Goal: Task Accomplishment & Management: Complete application form

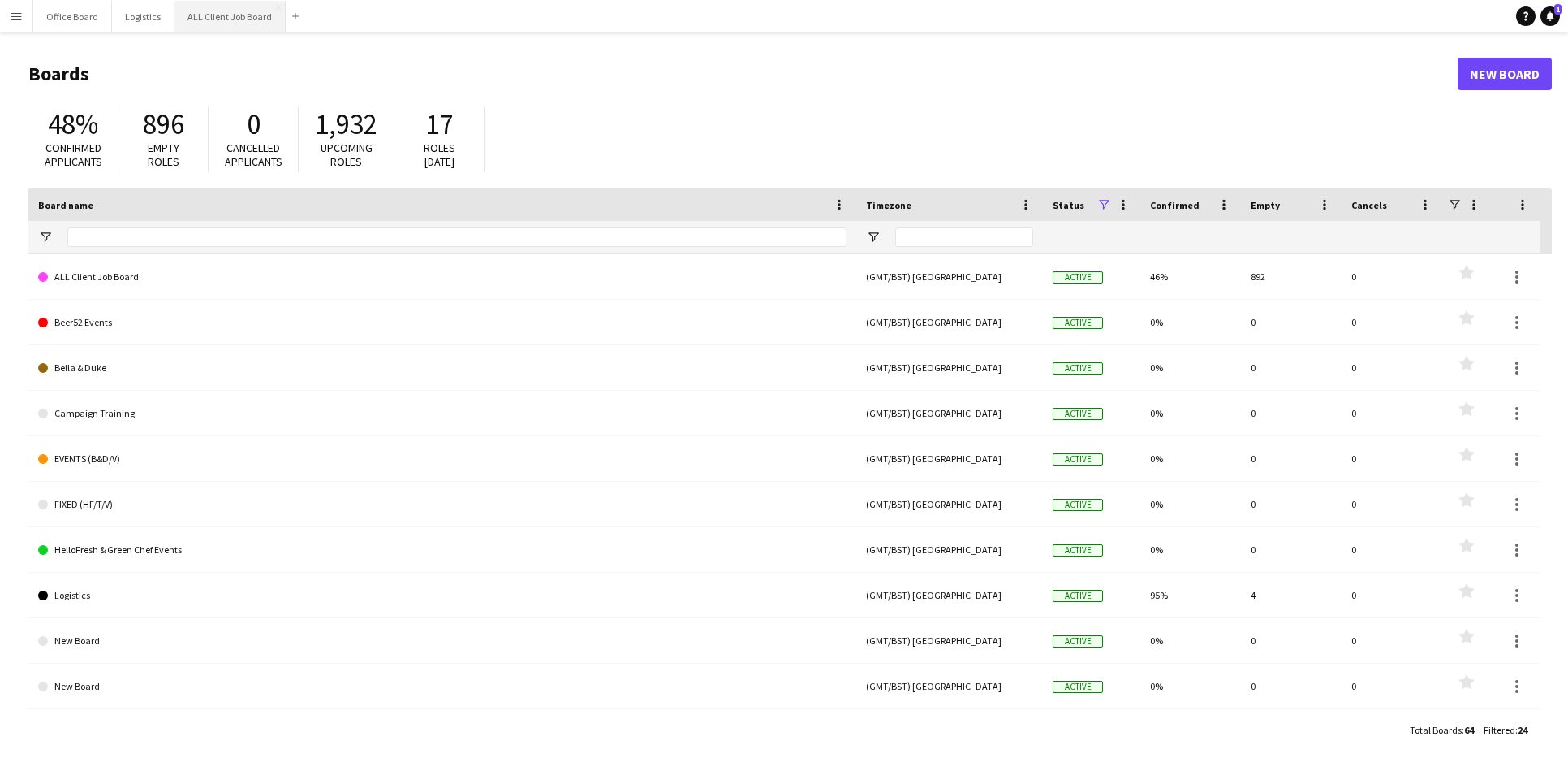
click at [224, 11] on button "ALL Client Job Board Close" at bounding box center [230, 17] width 111 height 32
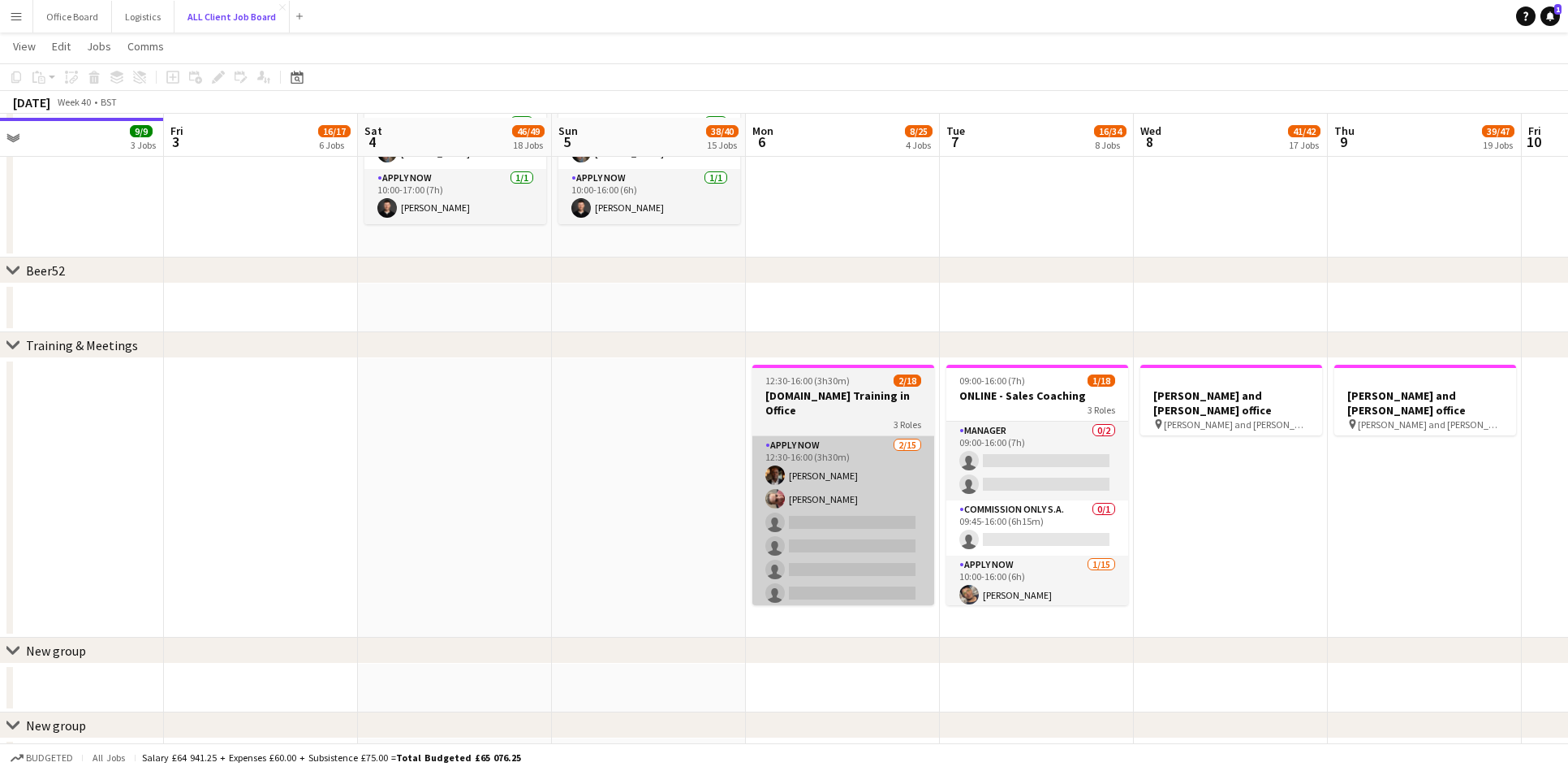
scroll to position [5378, 0]
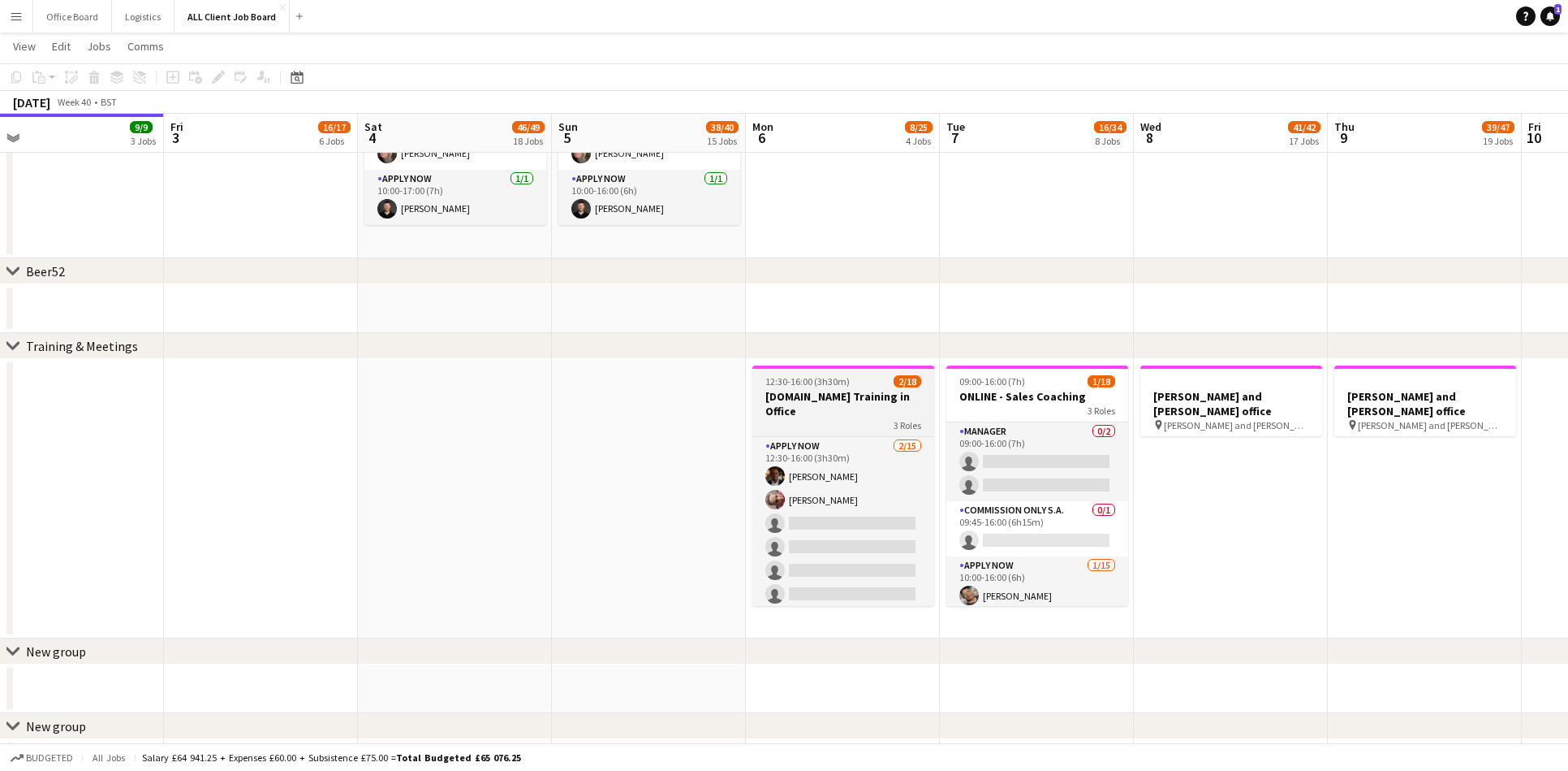
click at [840, 389] on h3 "[DOMAIN_NAME] Training in Office" at bounding box center [843, 404] width 182 height 29
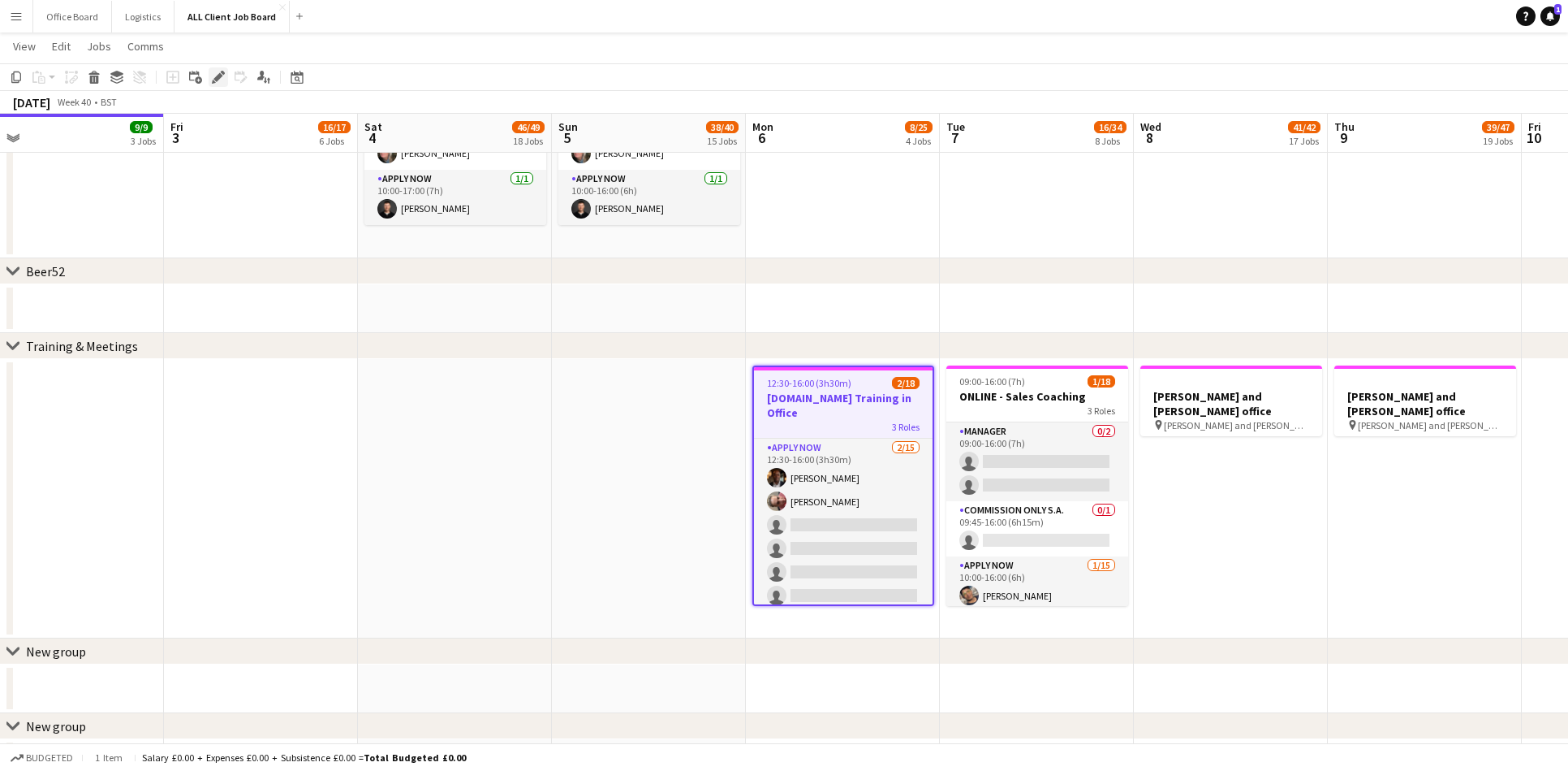
click at [219, 75] on icon at bounding box center [217, 78] width 9 height 9
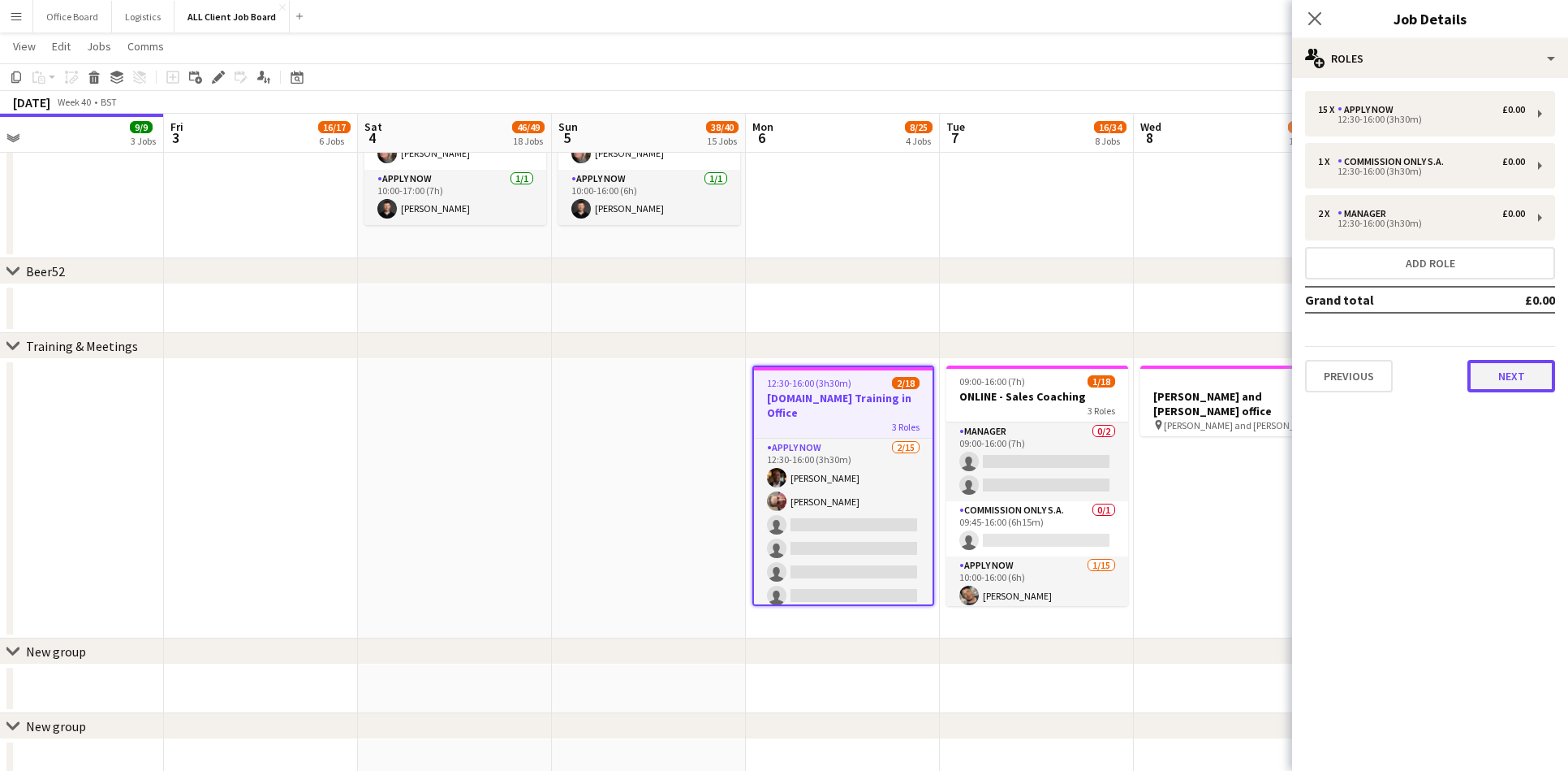
click at [1522, 384] on button "Next" at bounding box center [1512, 376] width 88 height 33
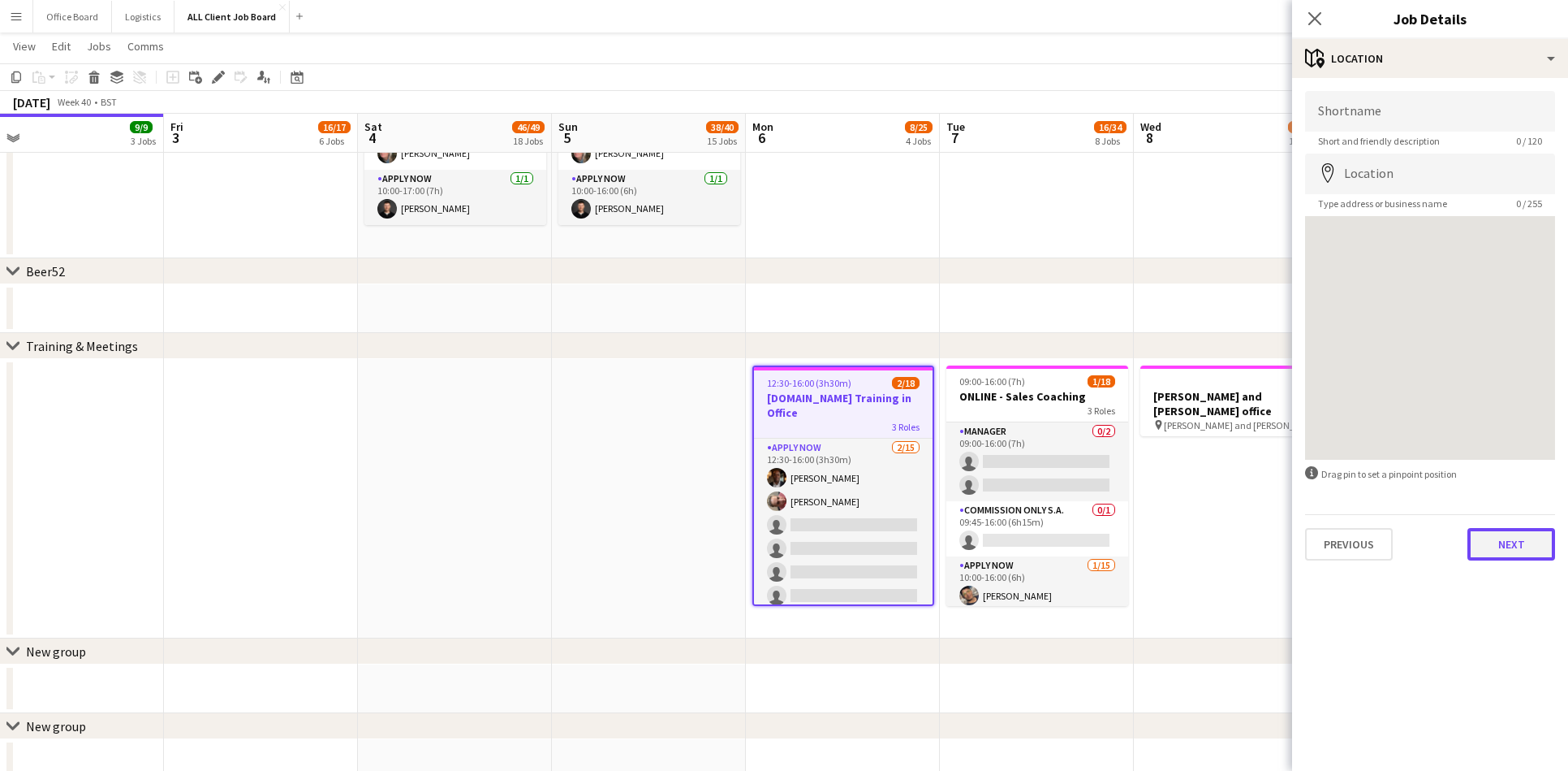
click at [1515, 560] on button "Next" at bounding box center [1512, 543] width 88 height 33
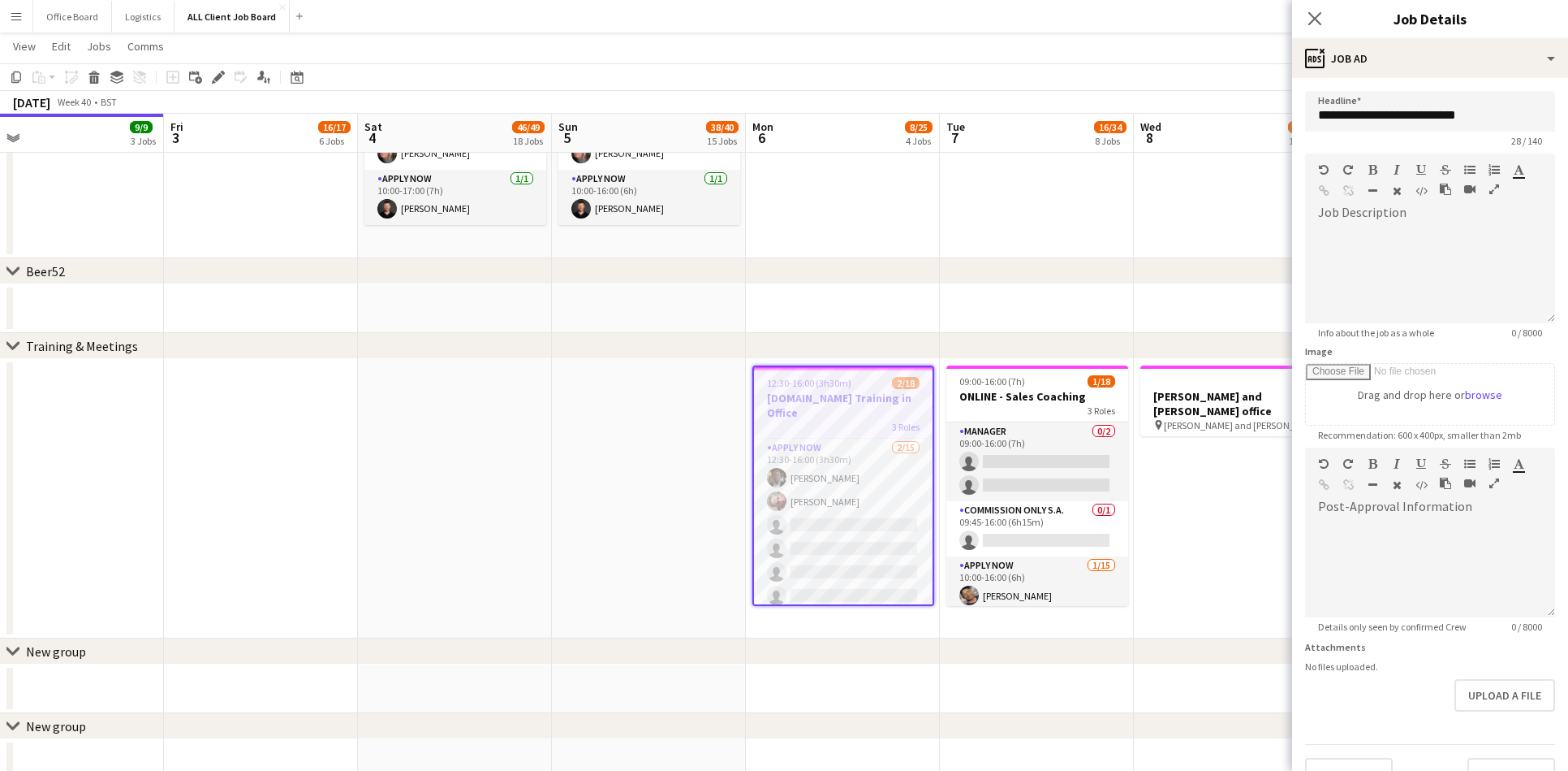
scroll to position [32, 0]
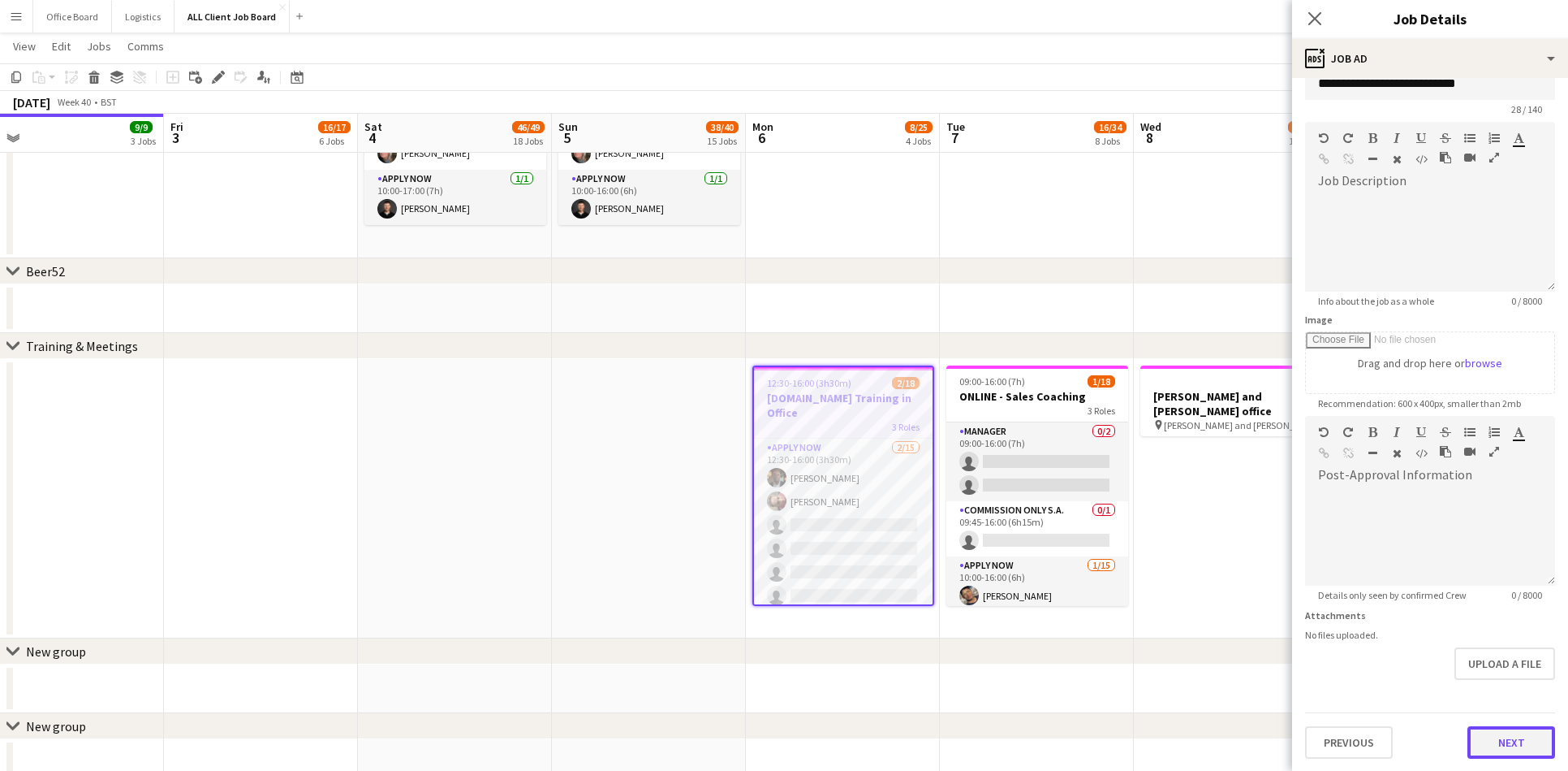
click at [1501, 736] on button "Next" at bounding box center [1512, 742] width 88 height 33
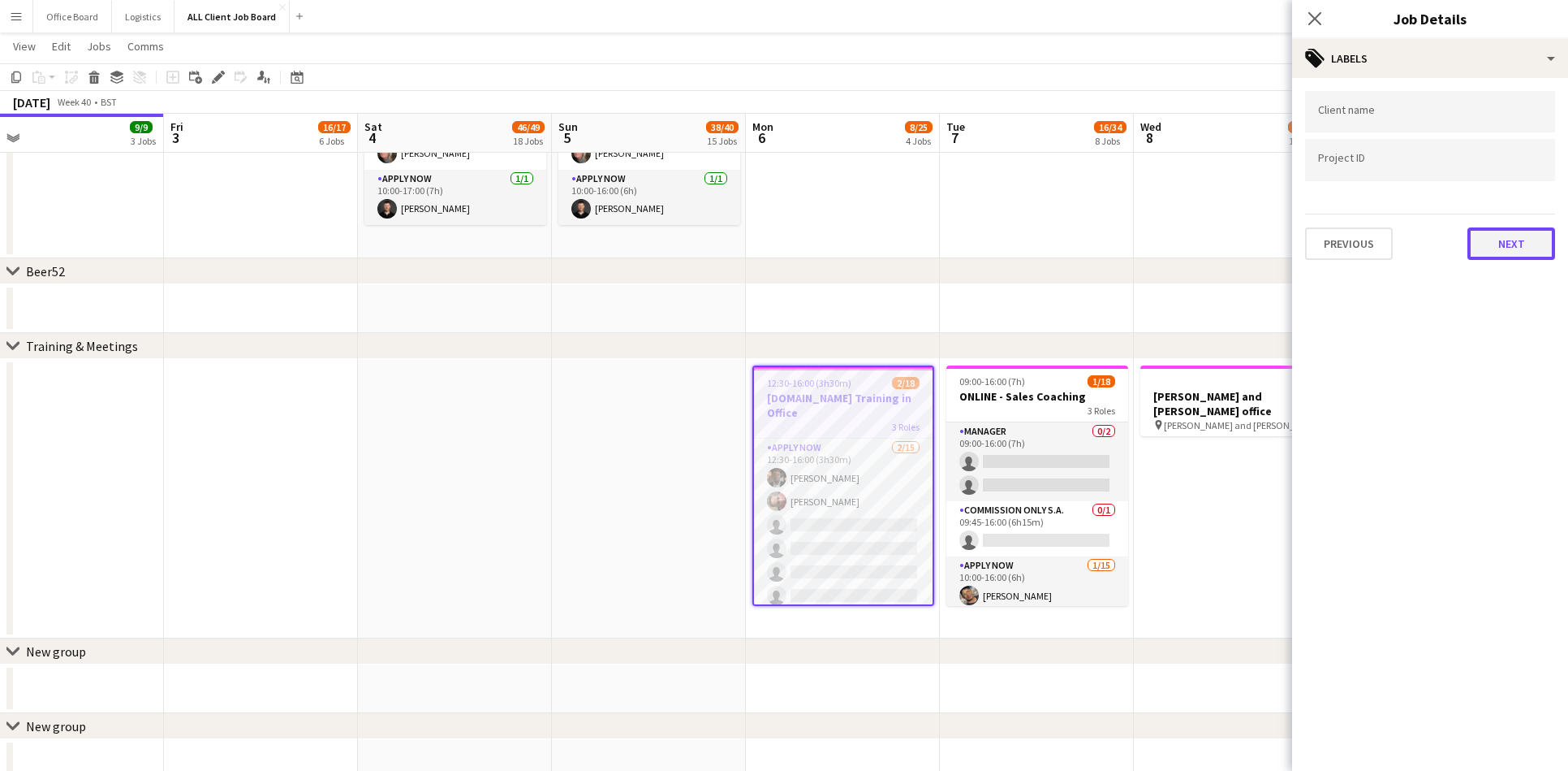
click at [1512, 244] on button "Next" at bounding box center [1512, 244] width 88 height 33
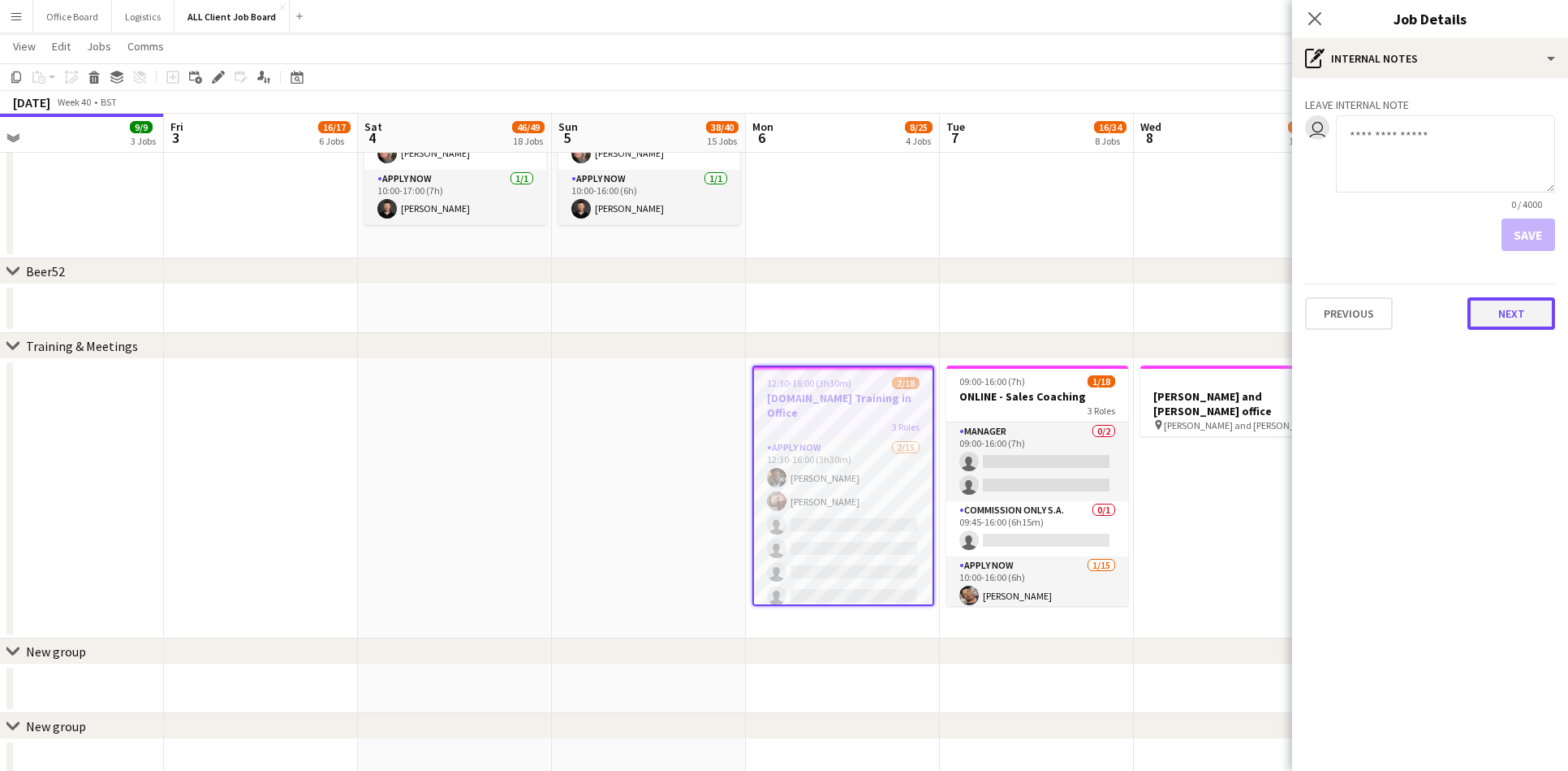
click at [1519, 317] on button "Next" at bounding box center [1512, 313] width 88 height 33
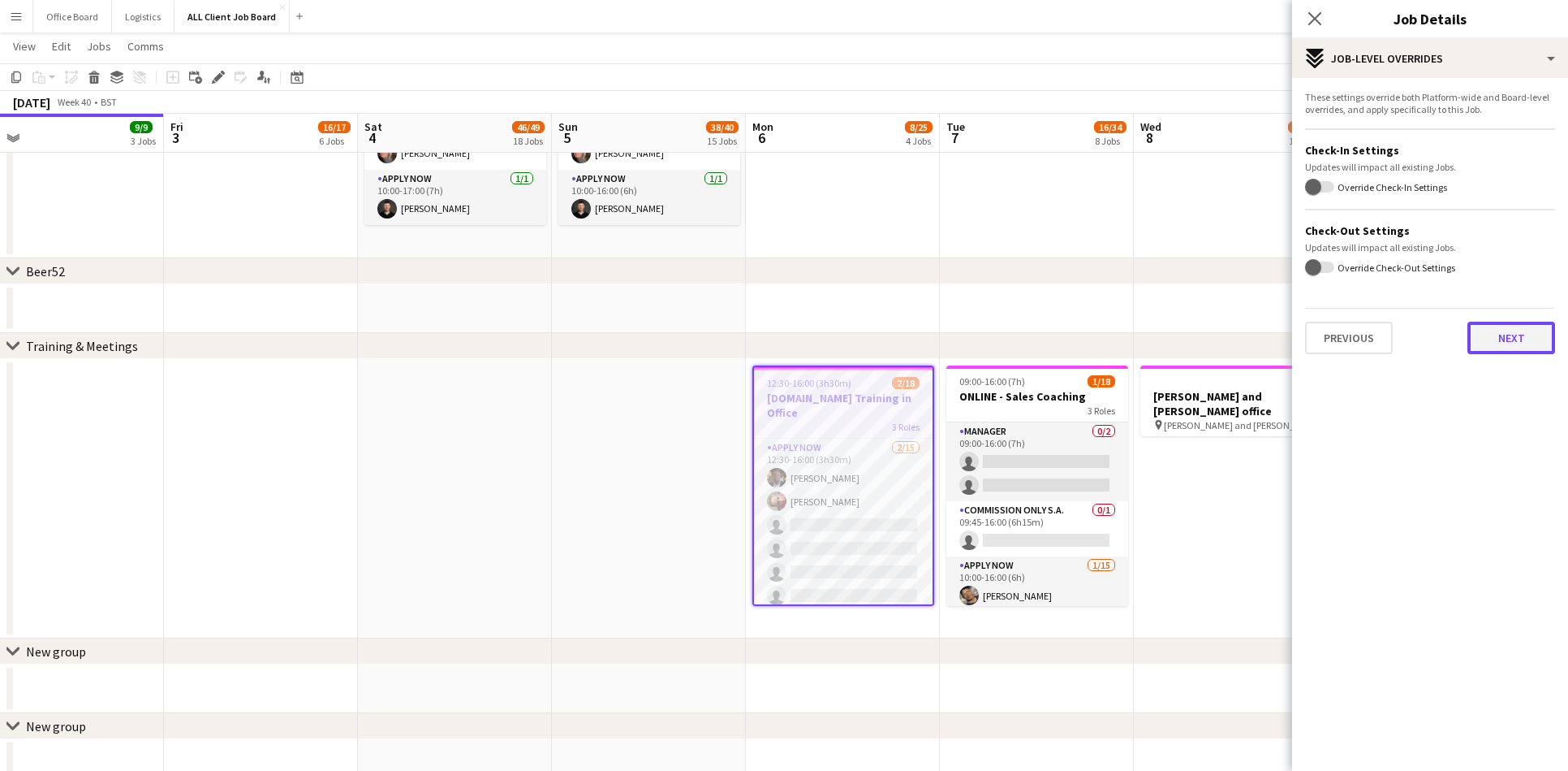
click at [1509, 344] on button "Next" at bounding box center [1512, 338] width 88 height 33
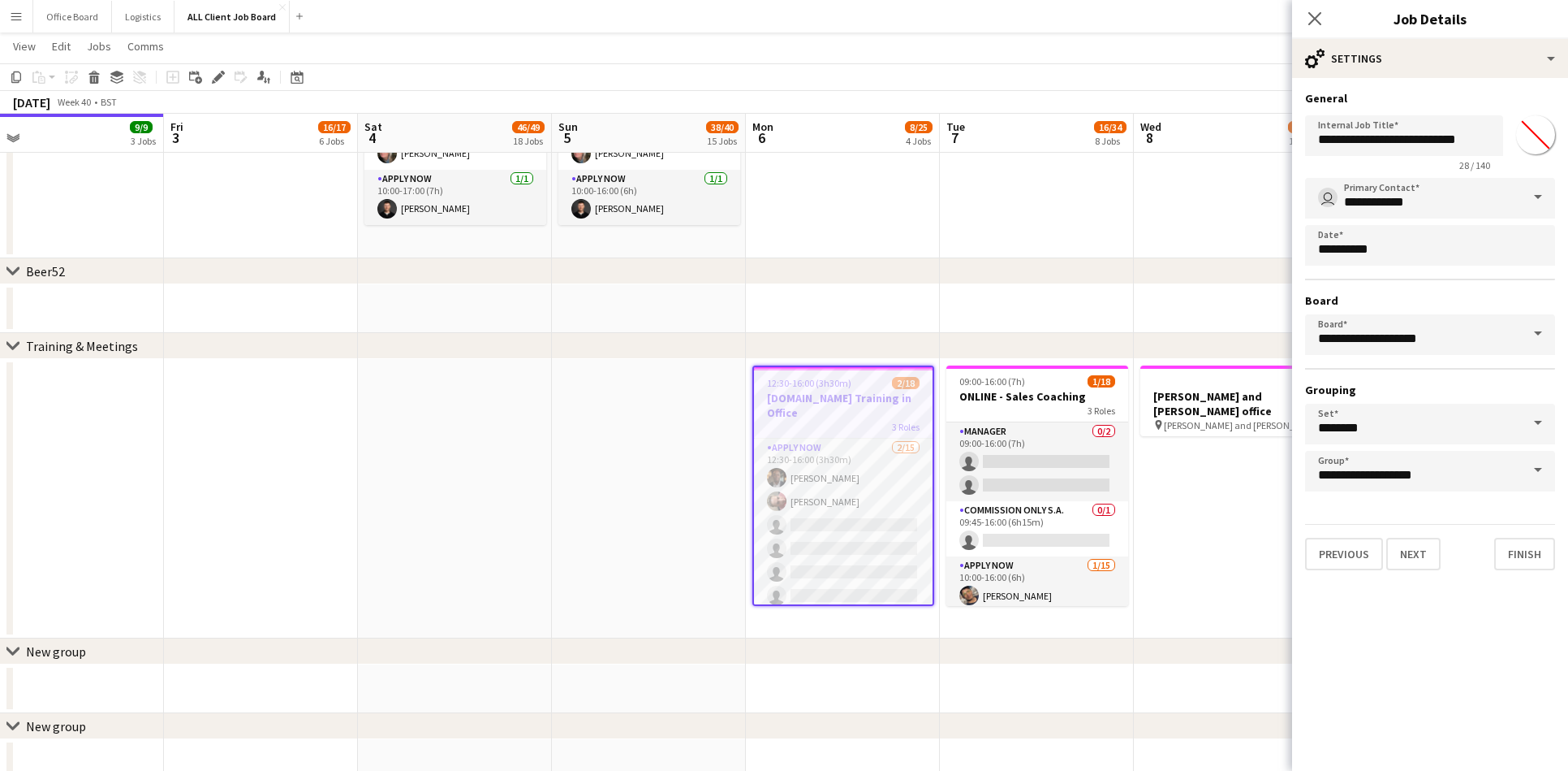
click at [1051, 243] on app-date-cell at bounding box center [1037, 120] width 194 height 278
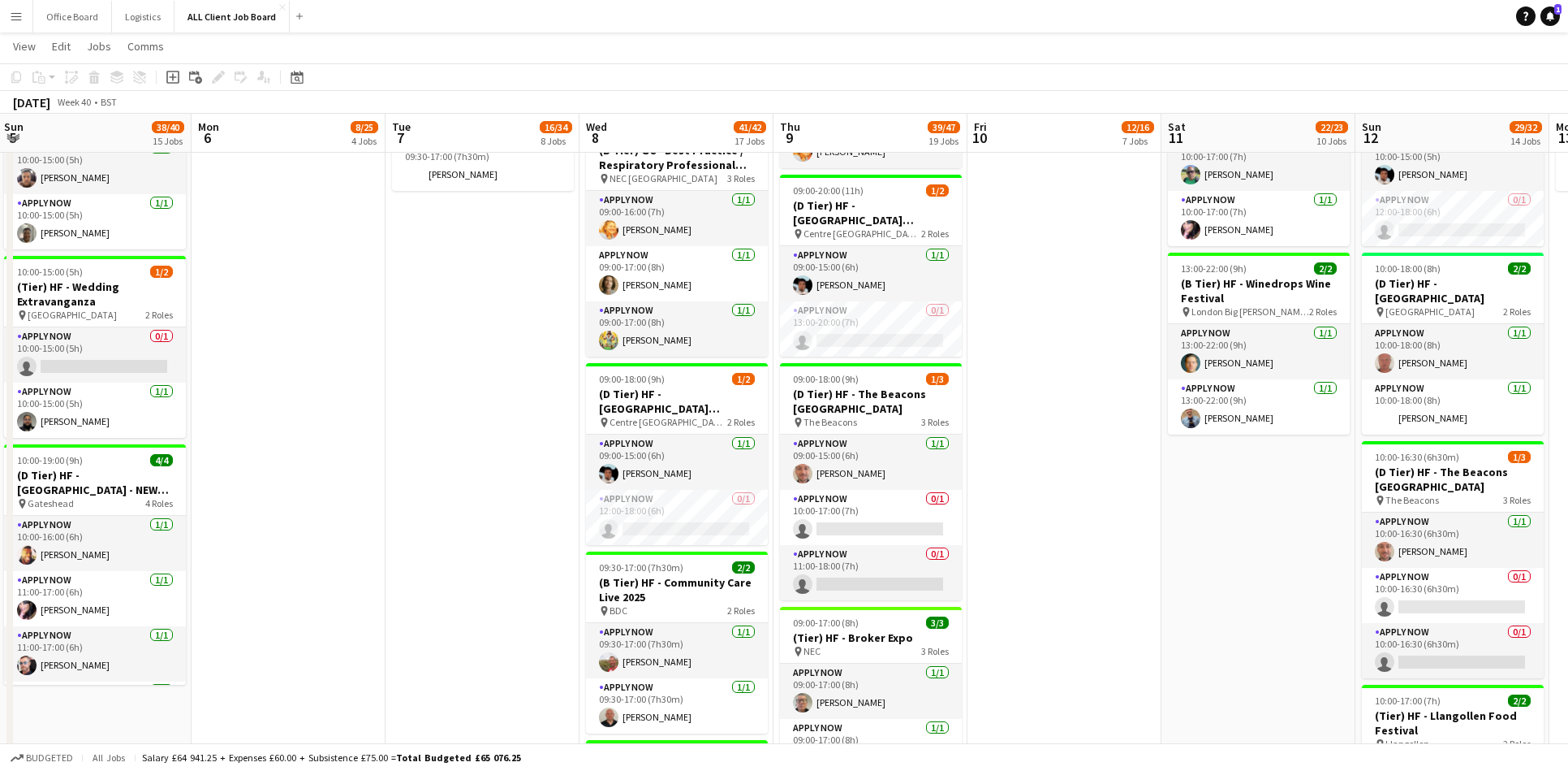
scroll to position [1657, 0]
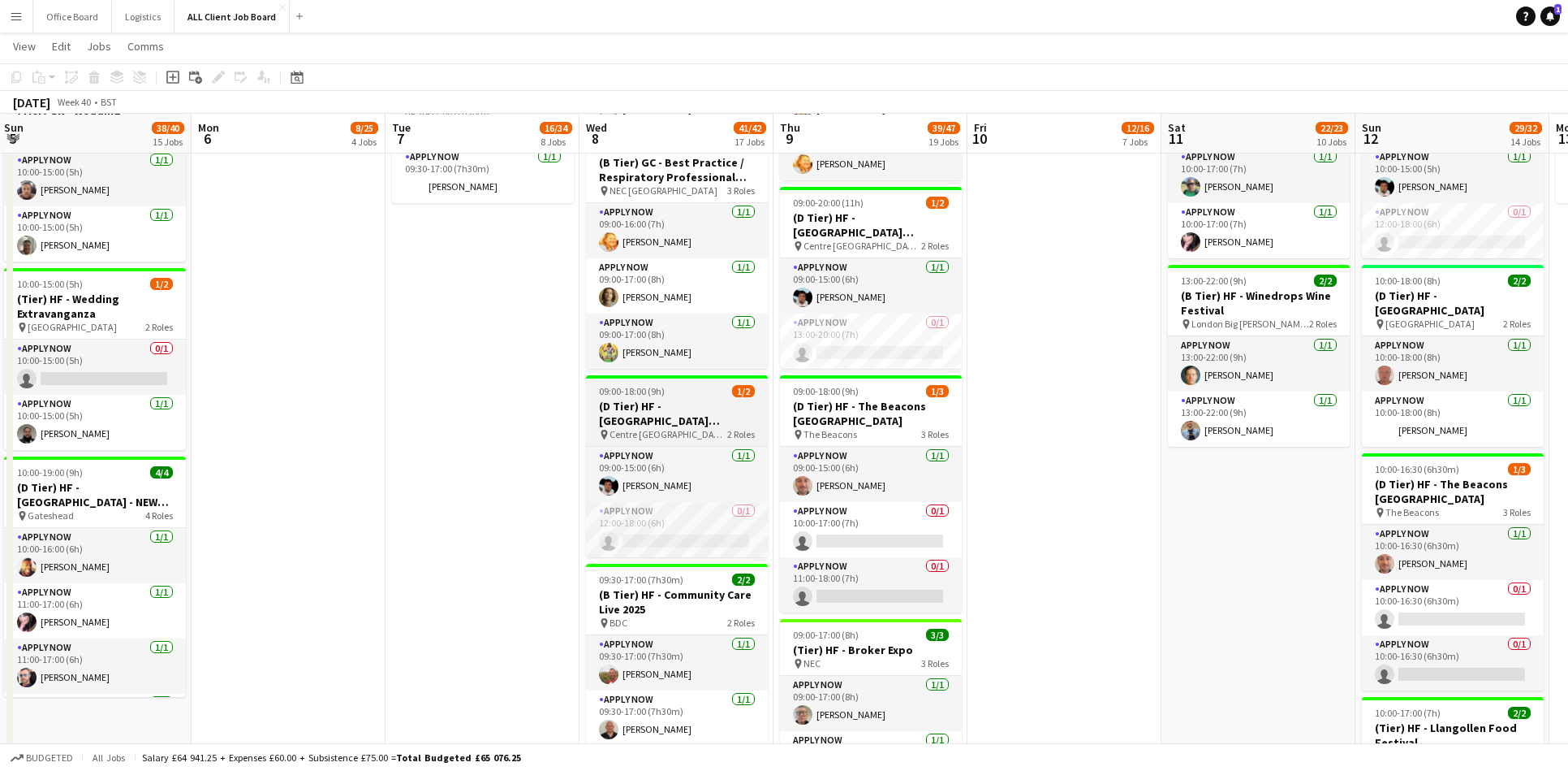
click at [658, 405] on h3 "(D Tier) HF - [GEOGRAPHIC_DATA][PERSON_NAME]" at bounding box center [677, 413] width 182 height 29
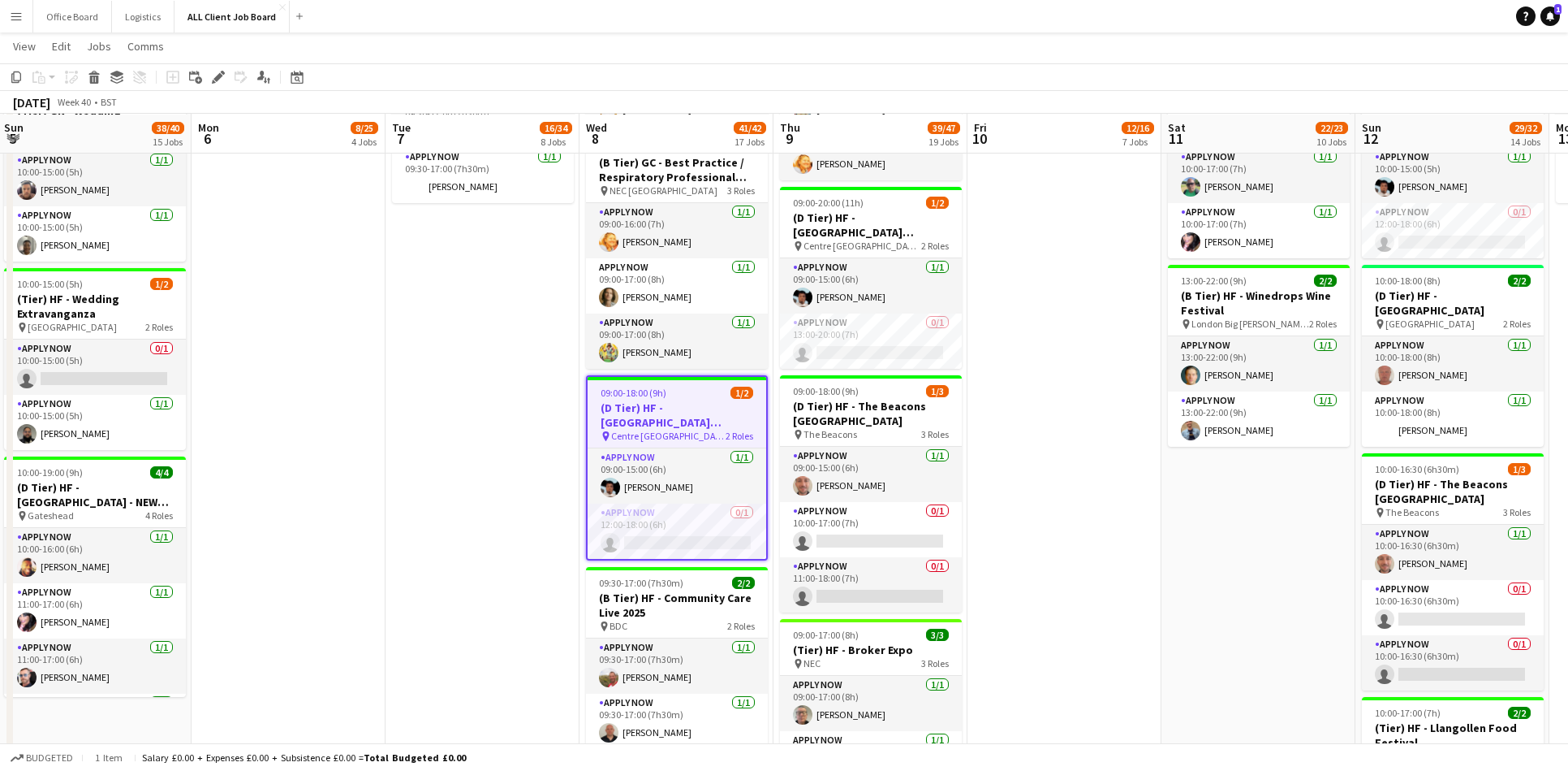
click at [212, 52] on app-page-menu "View Day view expanded Day view collapsed Month view Date picker Jump to [DATE]…" at bounding box center [784, 48] width 1568 height 31
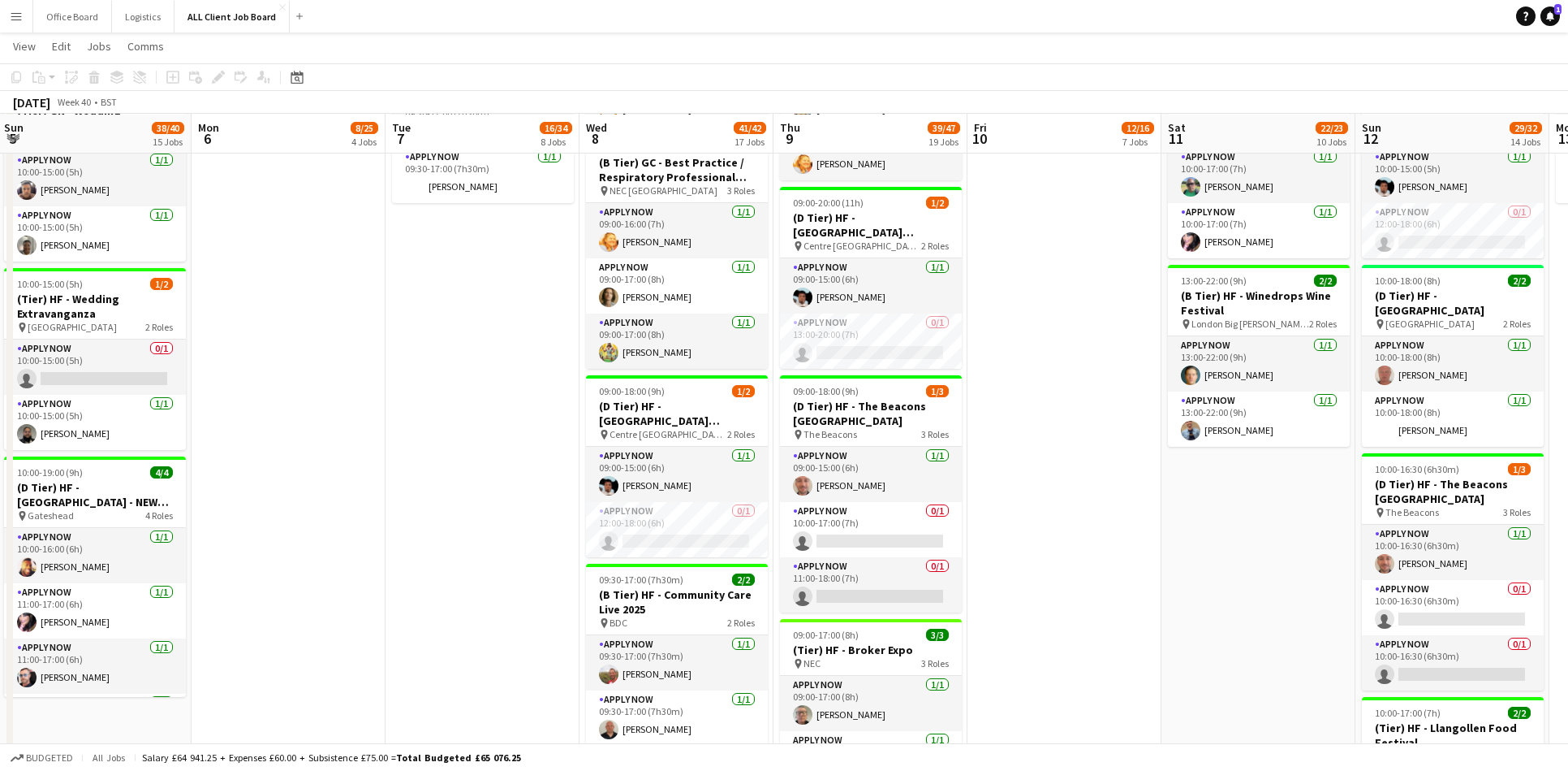
click at [212, 57] on app-page-menu "View Day view expanded Day view collapsed Month view Date picker Jump to [DATE]…" at bounding box center [784, 48] width 1568 height 31
click at [641, 387] on span "09:00-18:00 (9h)" at bounding box center [632, 391] width 66 height 12
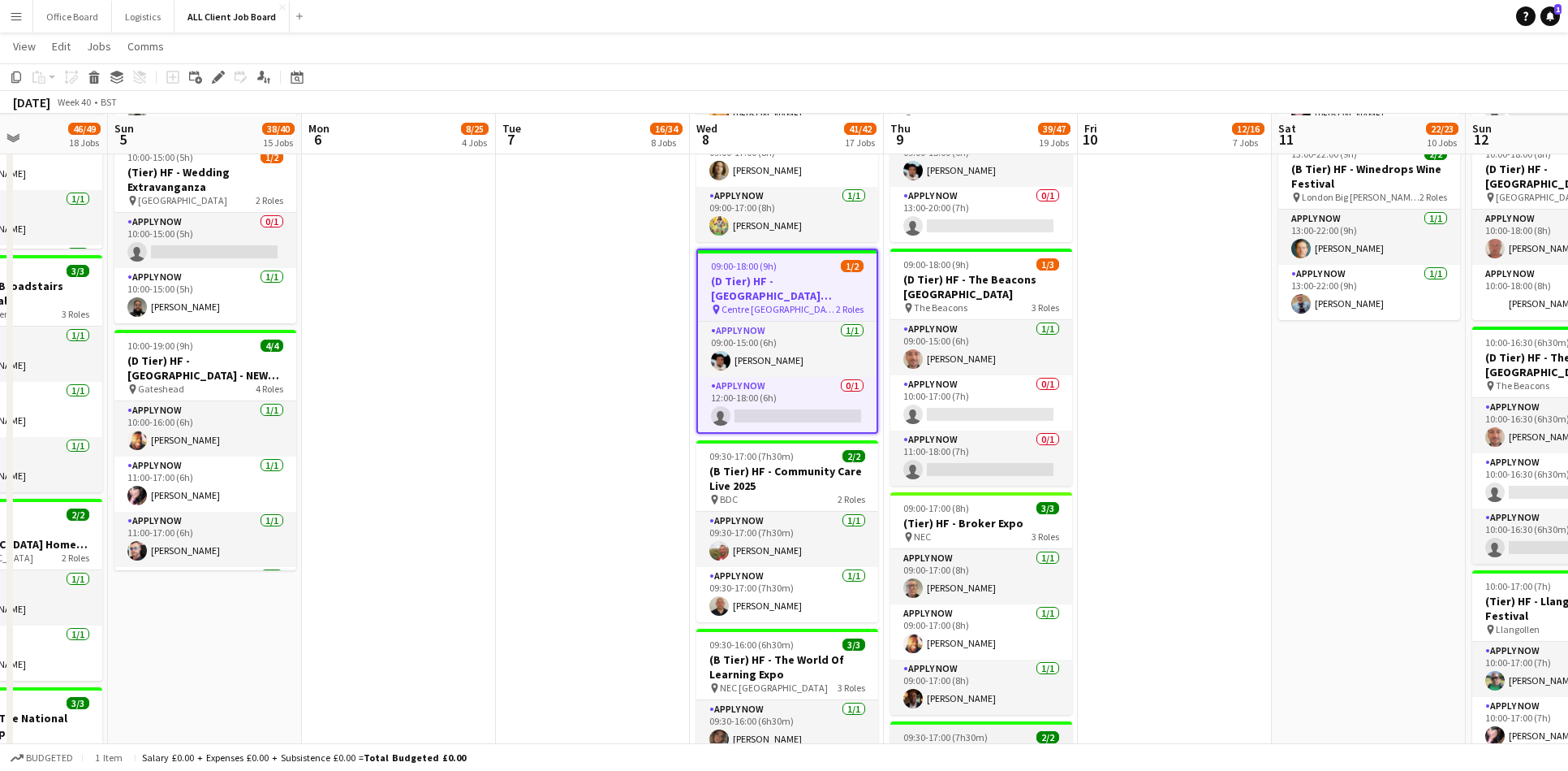
scroll to position [1782, 0]
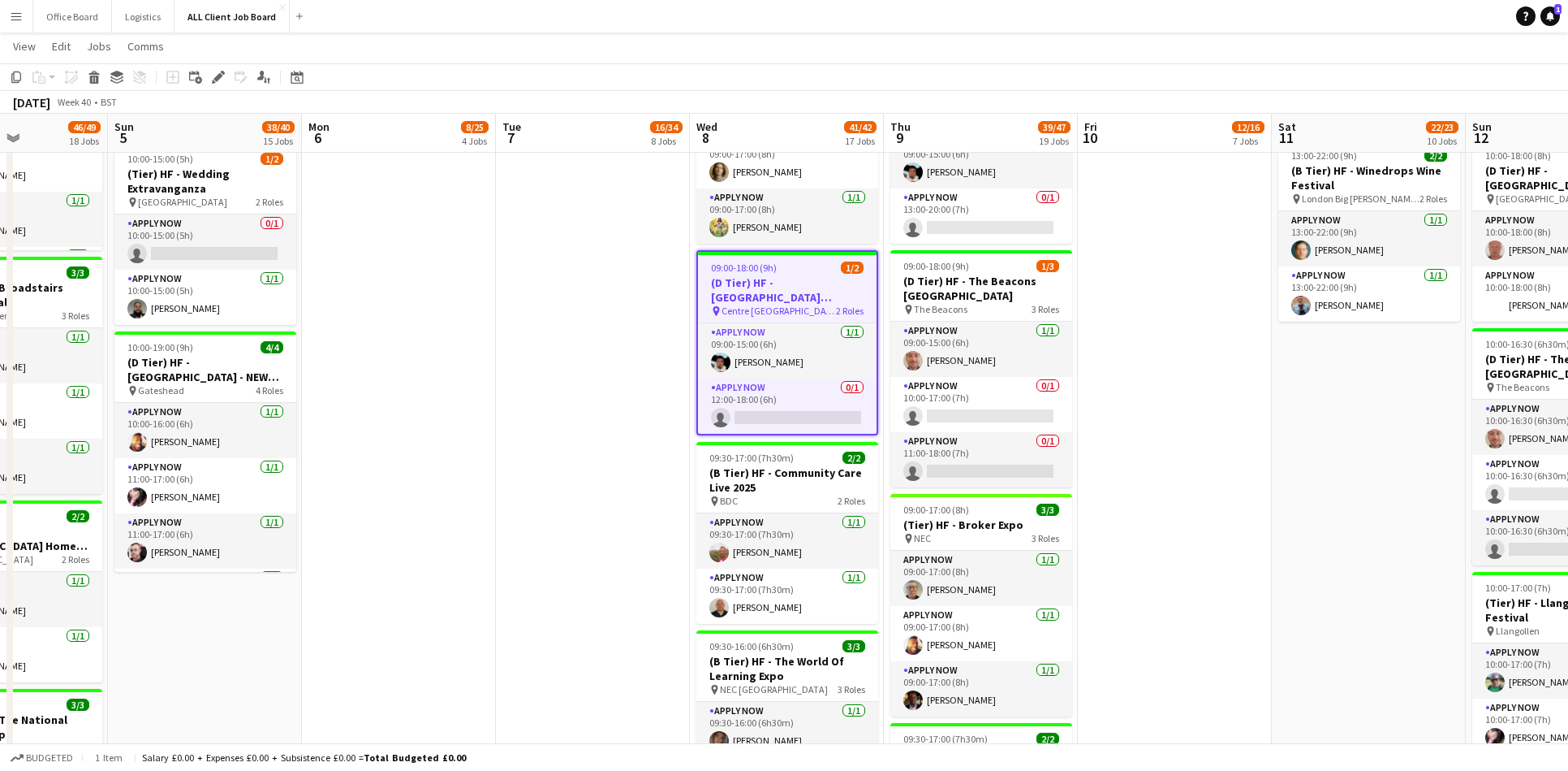
click at [24, 14] on button "Menu" at bounding box center [16, 16] width 33 height 33
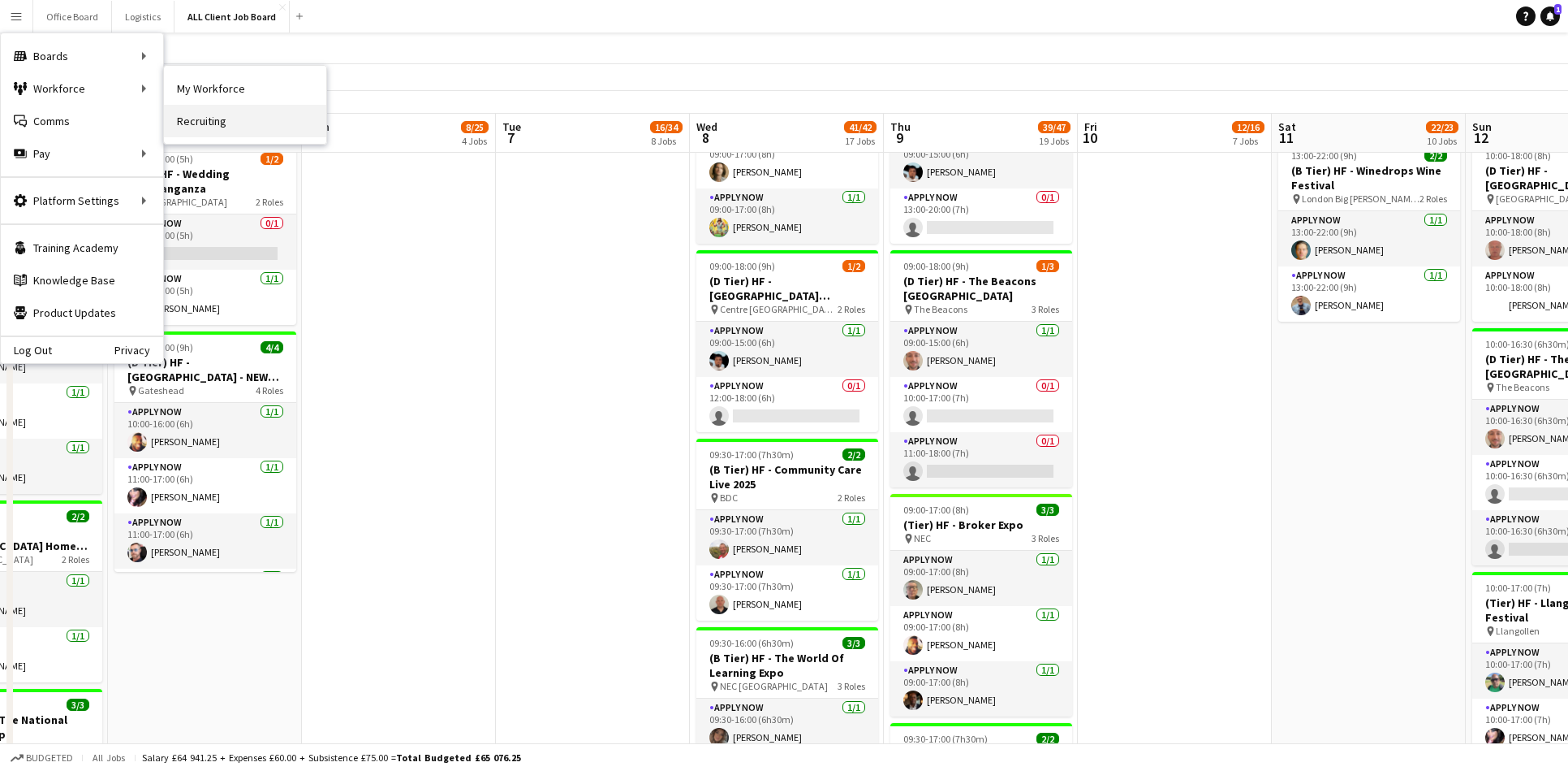
click at [222, 117] on link "Recruiting" at bounding box center [245, 120] width 163 height 33
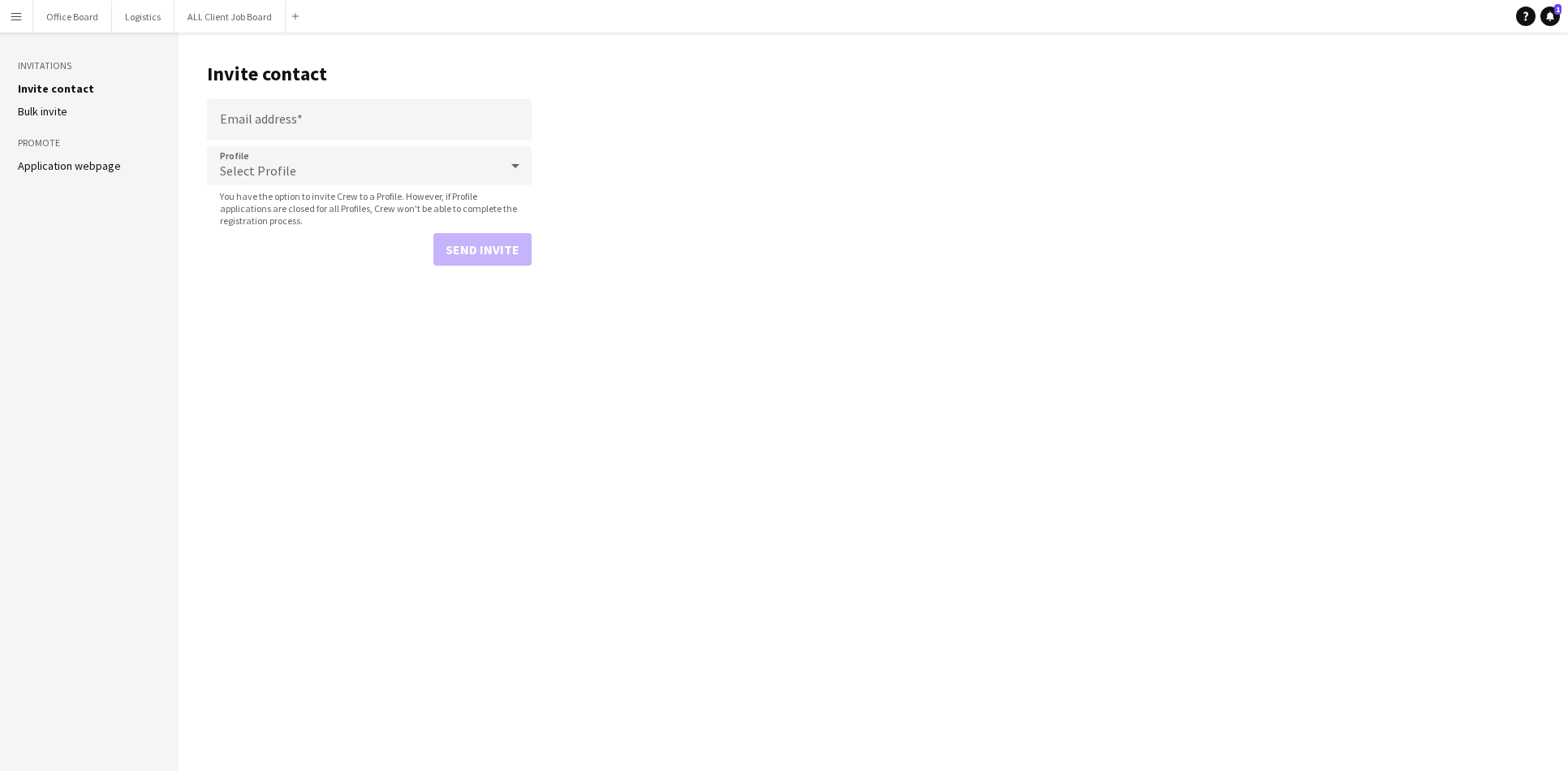
click at [371, 99] on header "Invite contact" at bounding box center [370, 74] width 325 height 51
click at [356, 113] on input "Email address" at bounding box center [370, 120] width 325 height 40
paste input "**********"
type input "**********"
click at [387, 163] on div "Select Profile" at bounding box center [353, 165] width 292 height 39
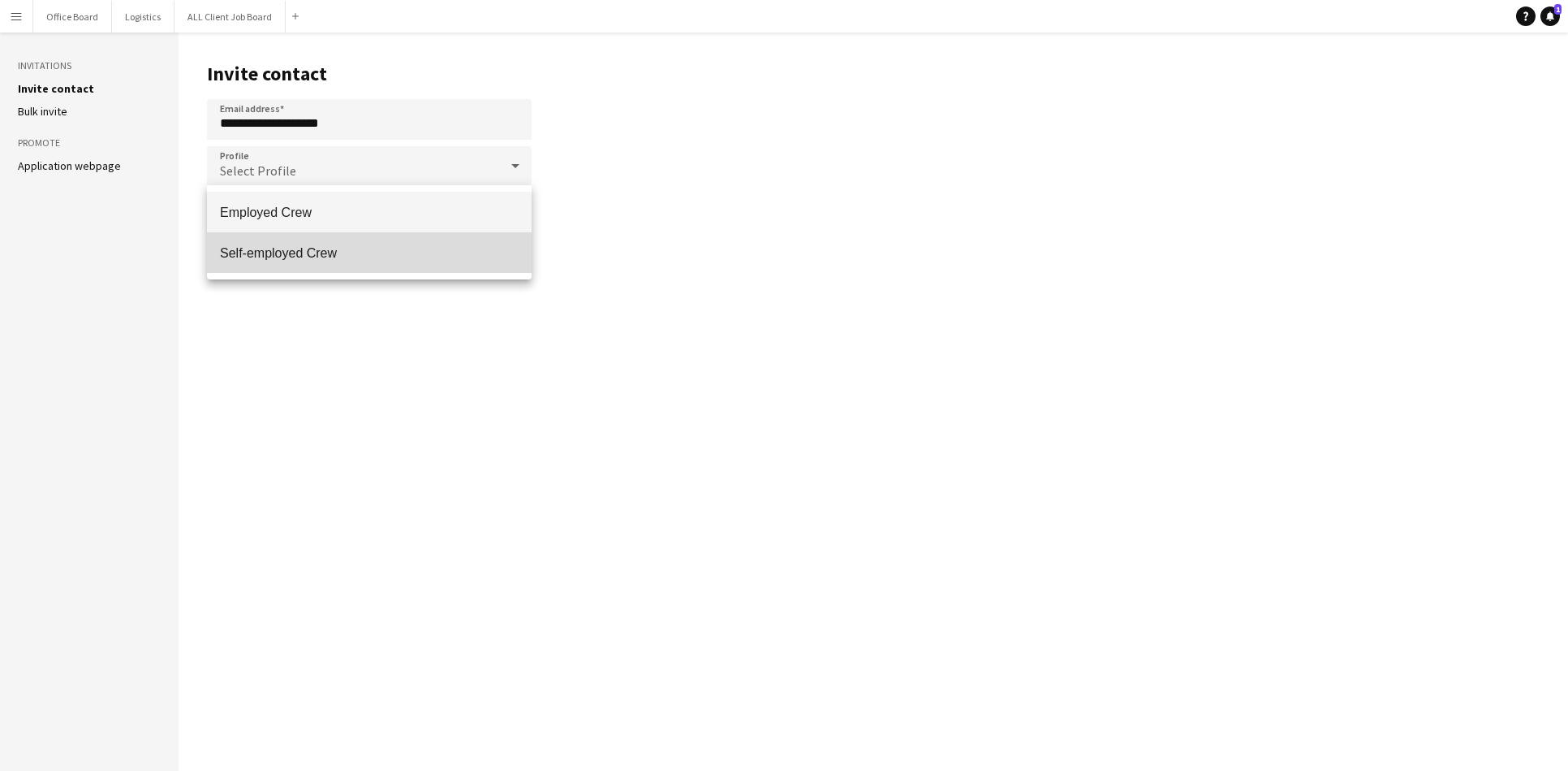
click at [323, 243] on mat-option "Self-employed Crew" at bounding box center [370, 253] width 325 height 40
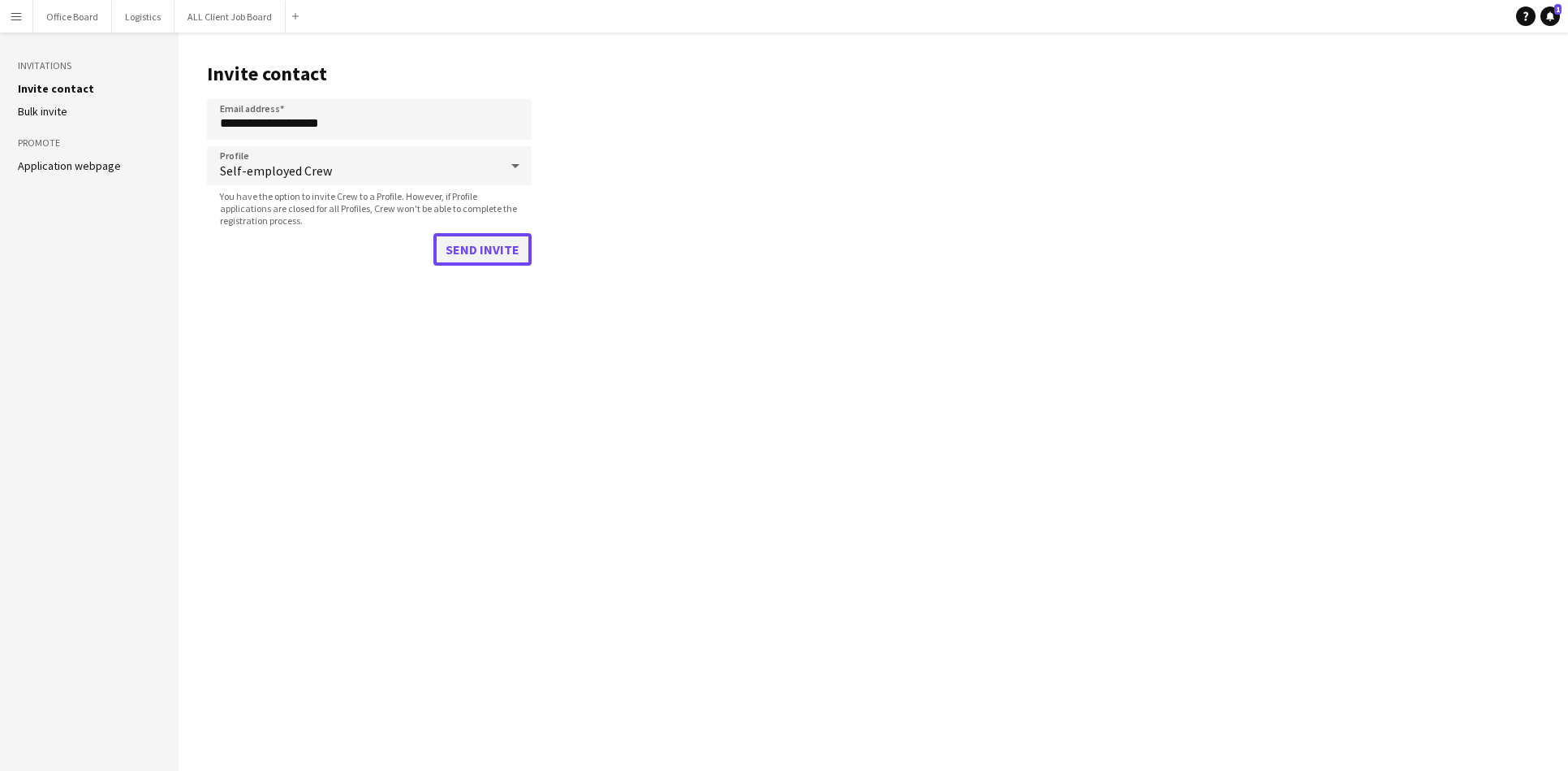
click at [481, 241] on button "Send invite" at bounding box center [483, 249] width 99 height 33
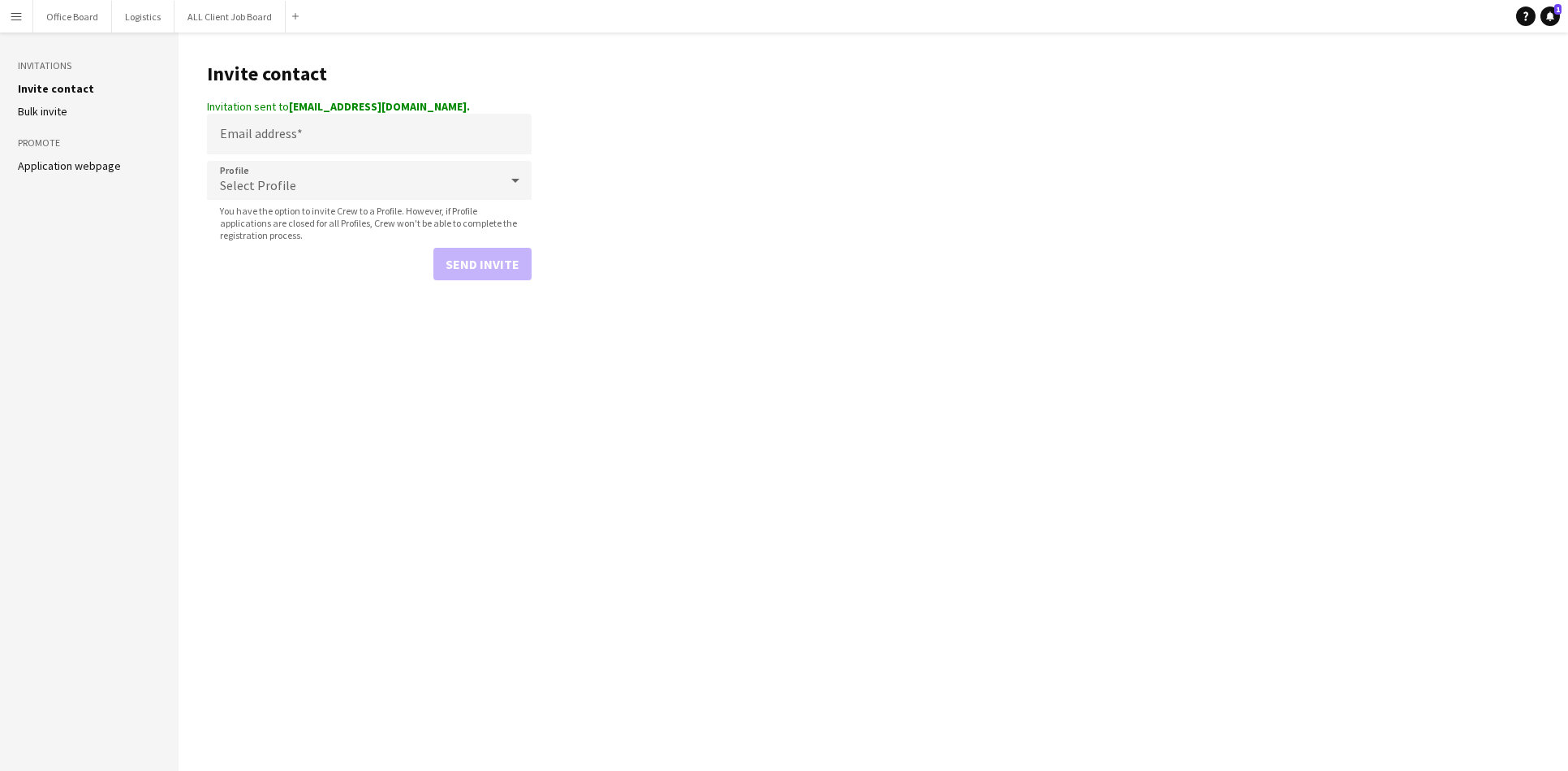
click at [20, 11] on app-icon "Menu" at bounding box center [16, 16] width 13 height 13
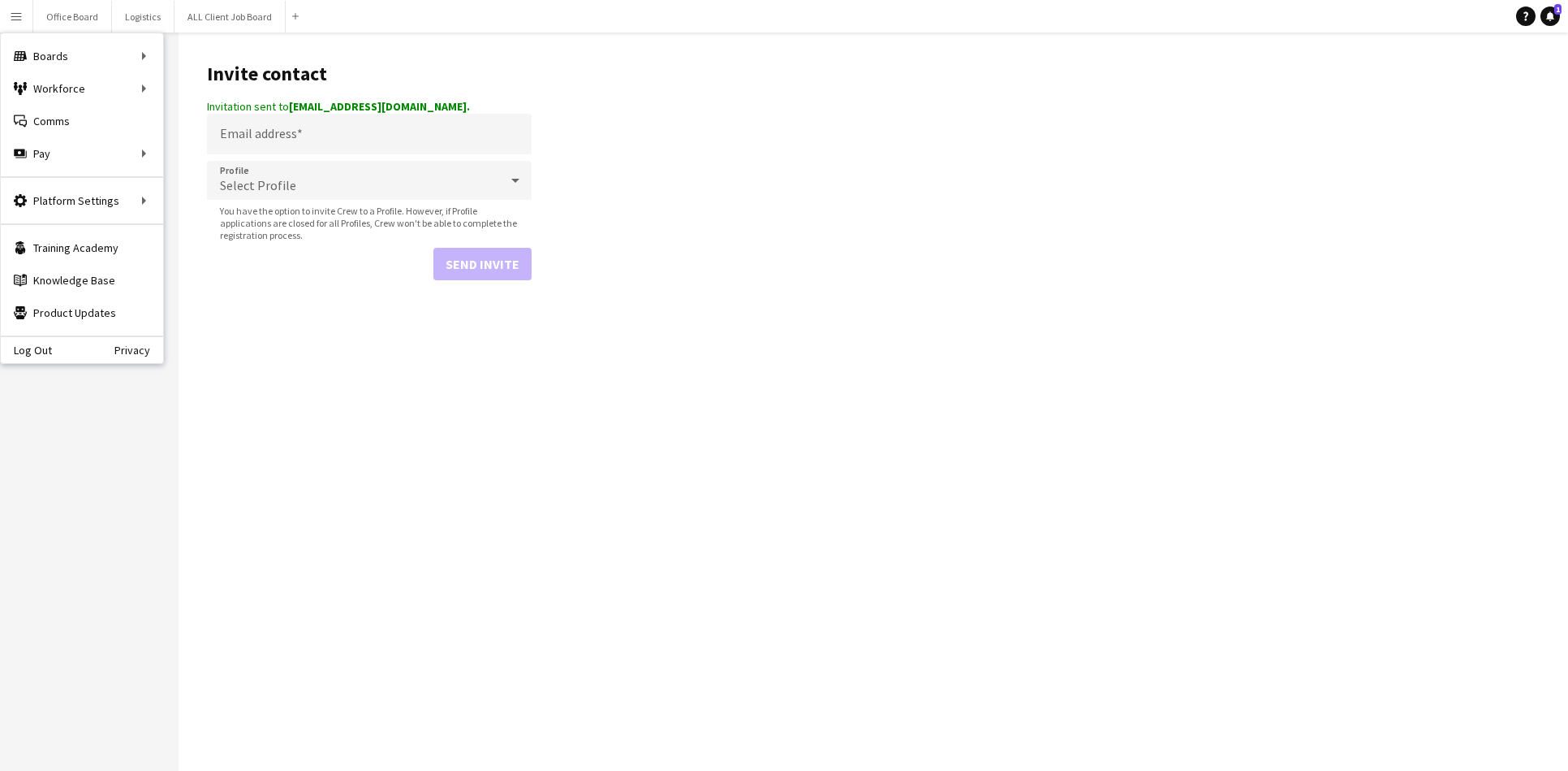
click at [20, 11] on app-icon "Menu" at bounding box center [16, 16] width 13 height 13
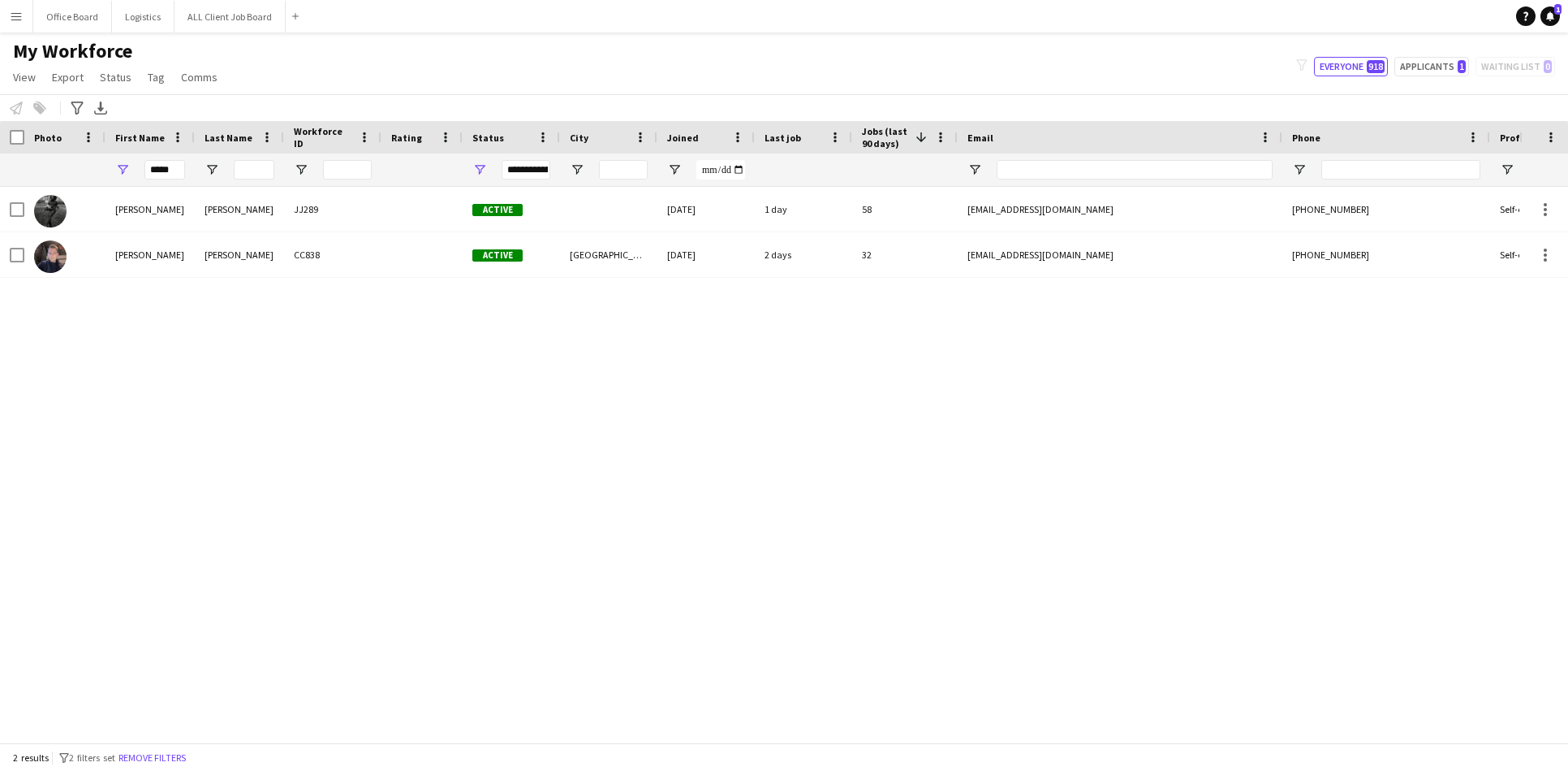
click at [18, 12] on app-icon "Menu" at bounding box center [16, 16] width 13 height 13
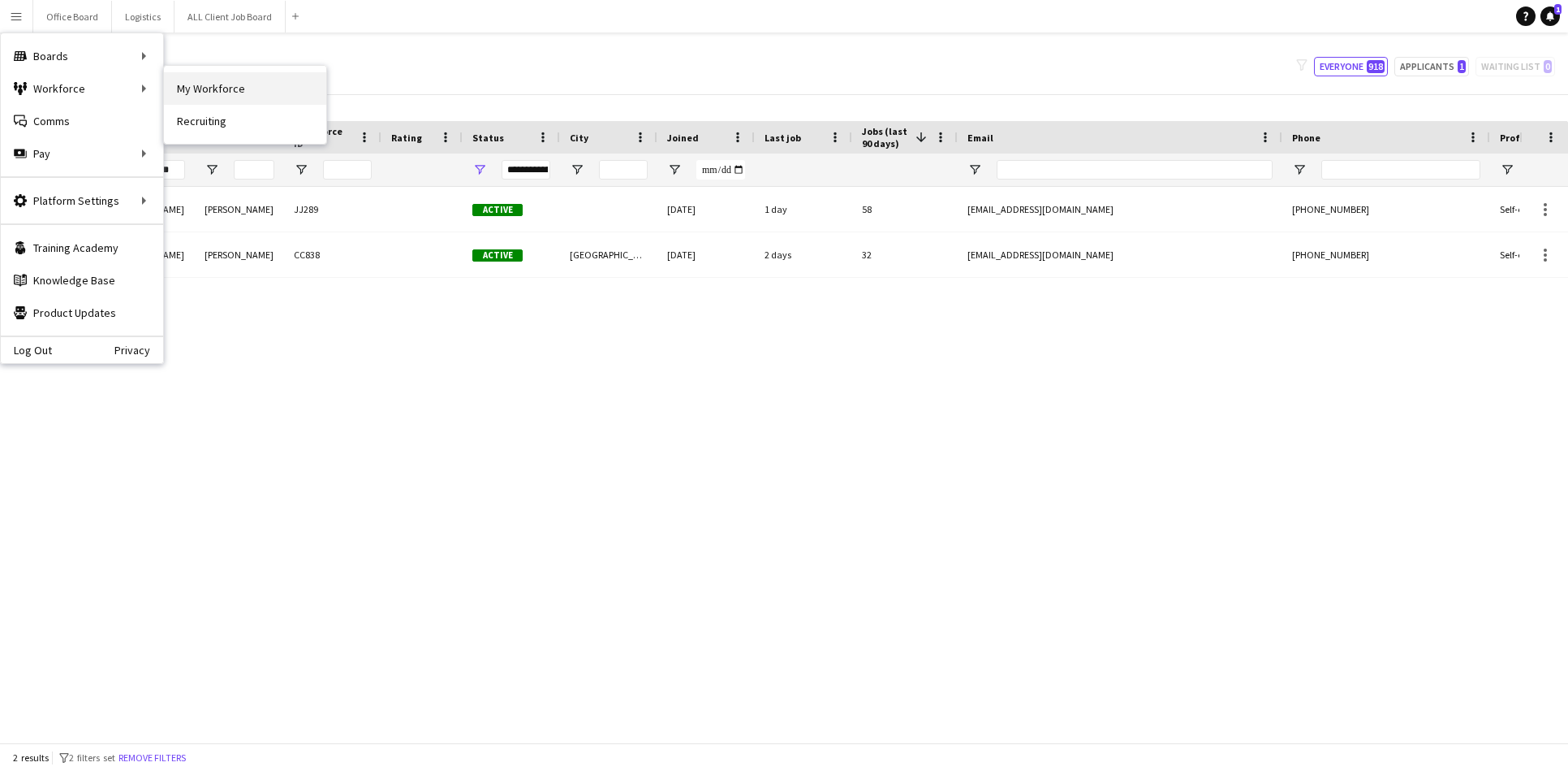
click at [242, 83] on link "My Workforce" at bounding box center [245, 88] width 163 height 33
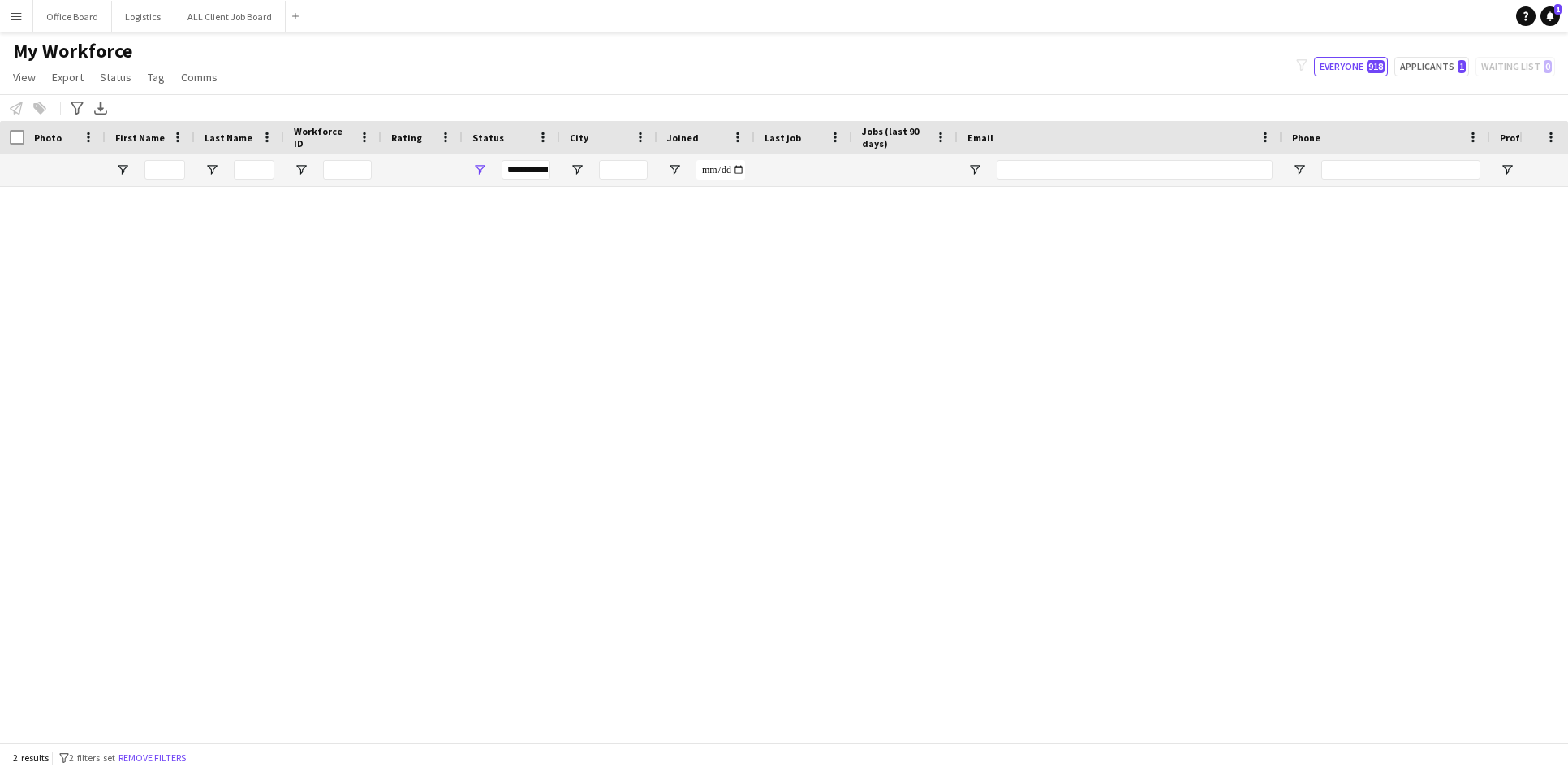
type input "*****"
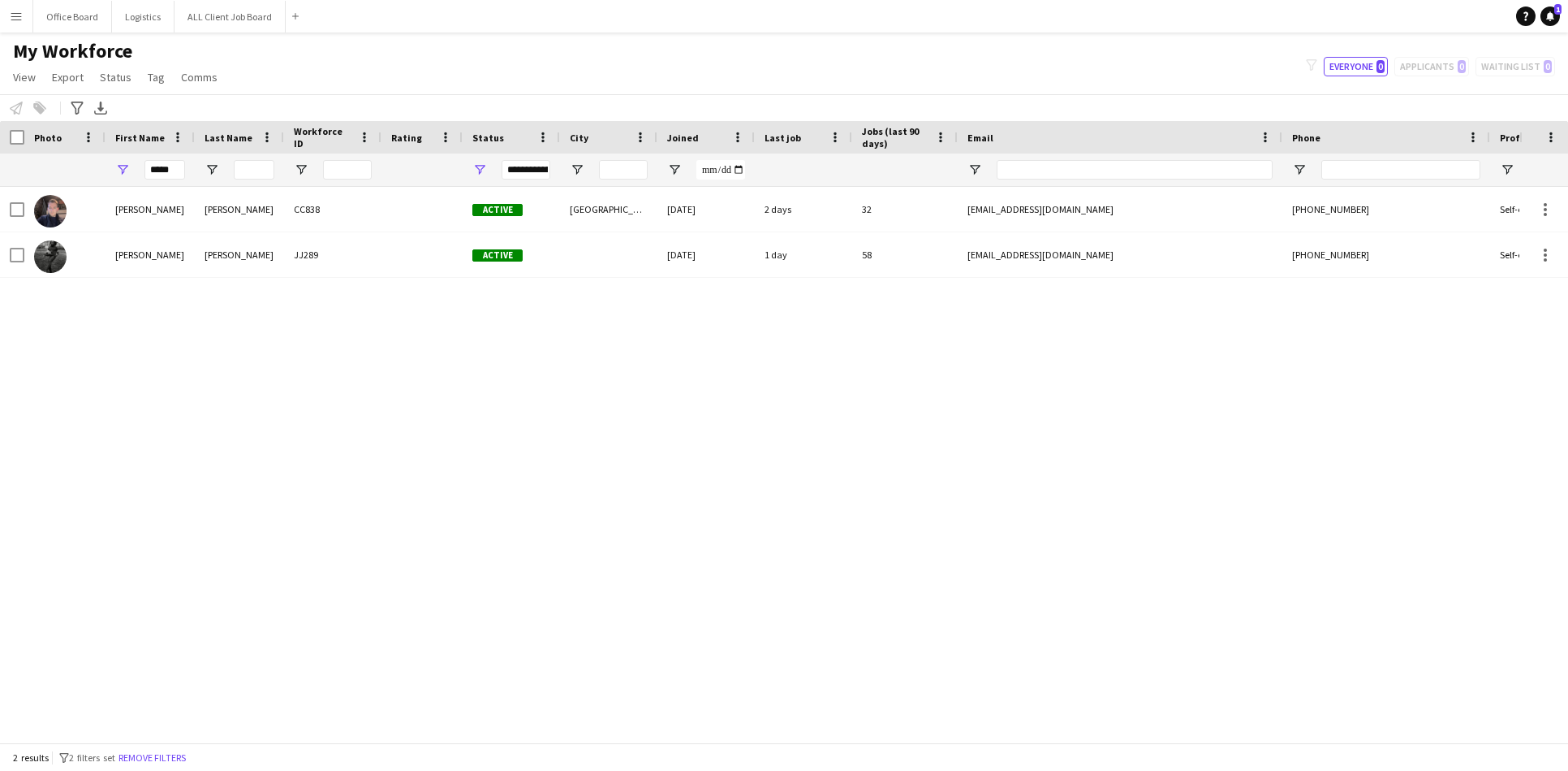
click at [13, 17] on app-icon "Menu" at bounding box center [16, 16] width 13 height 13
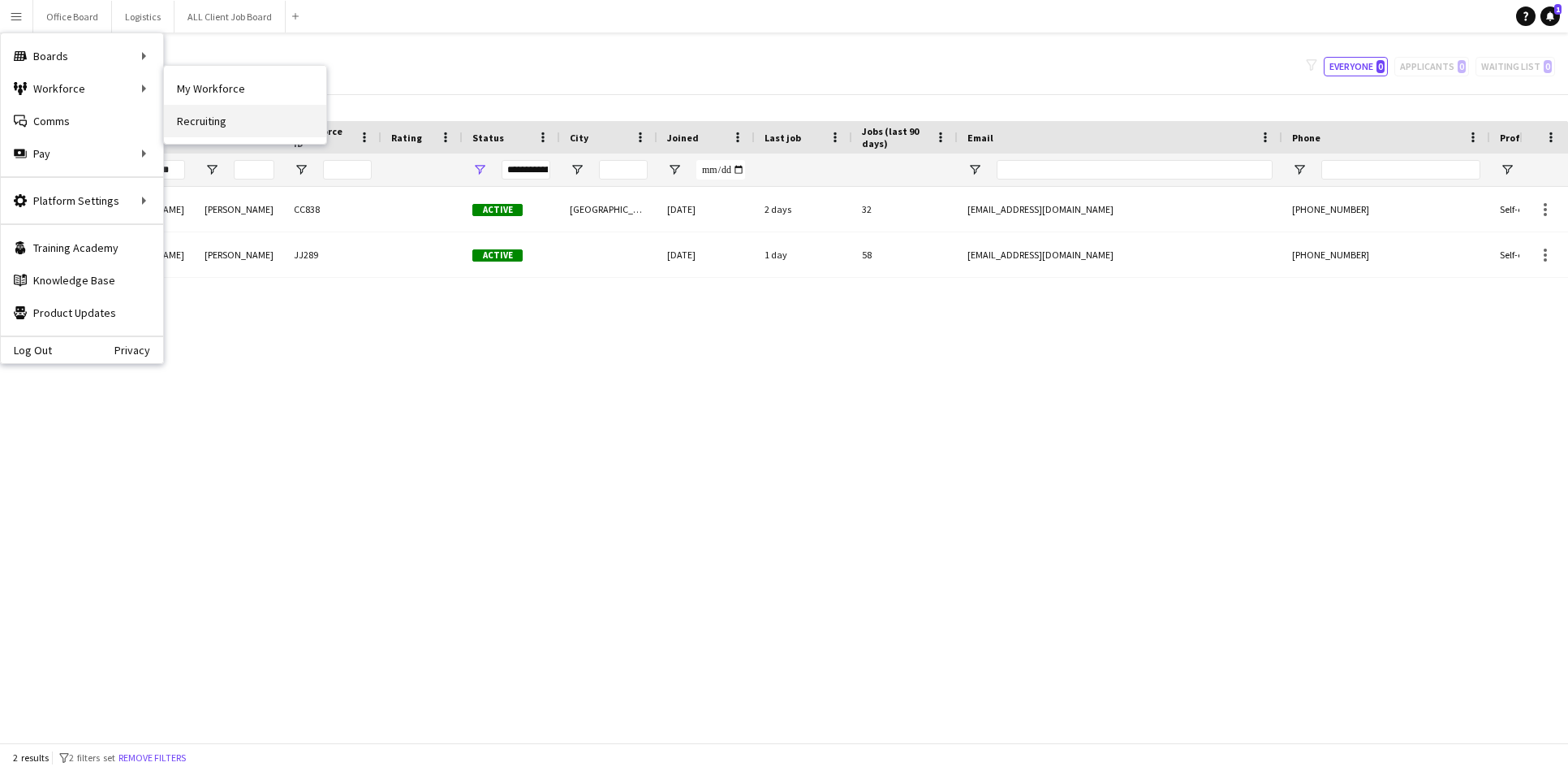
click at [229, 110] on link "Recruiting" at bounding box center [245, 120] width 163 height 33
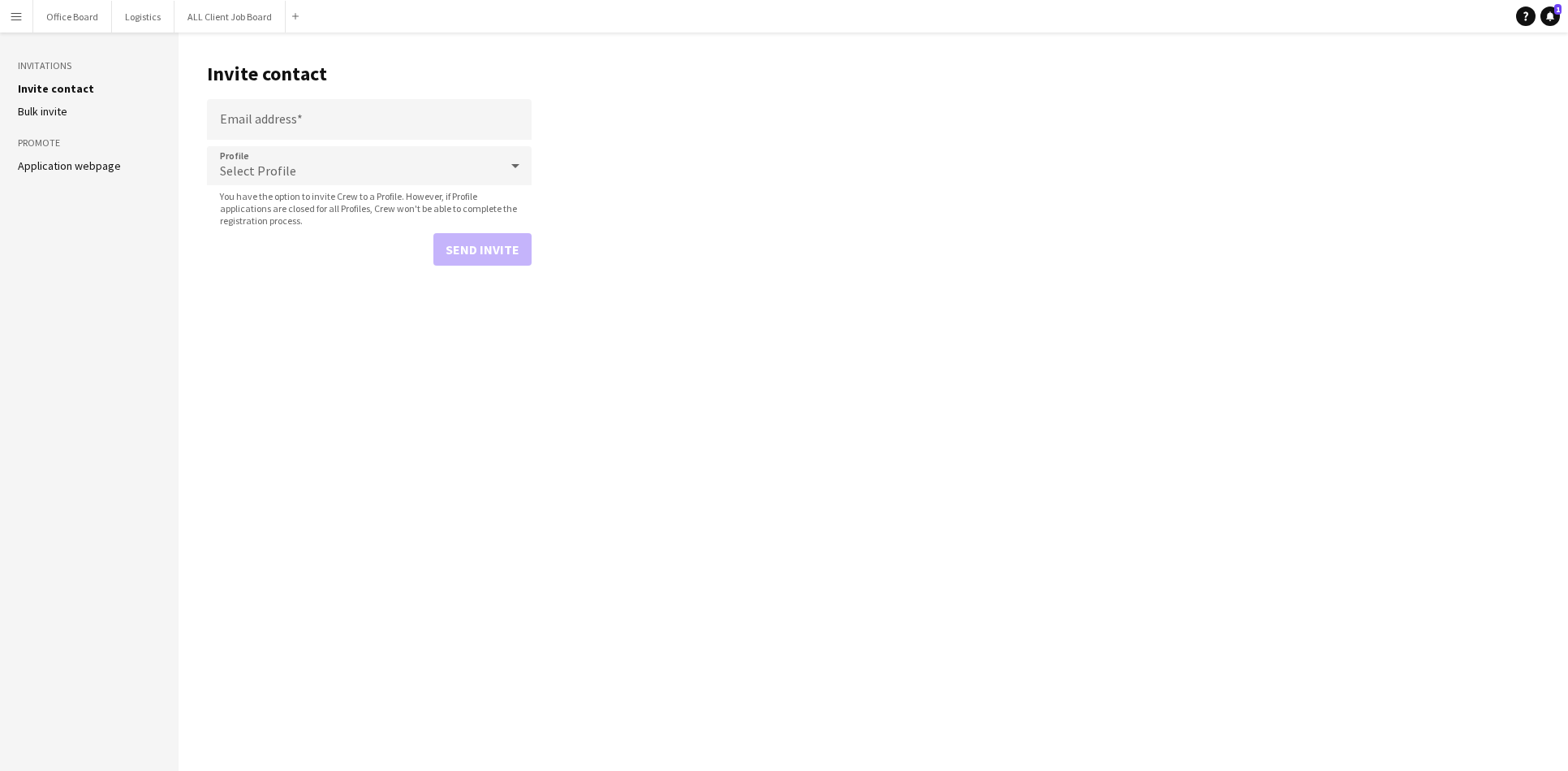
click at [90, 171] on link "Application webpage" at bounding box center [69, 165] width 103 height 14
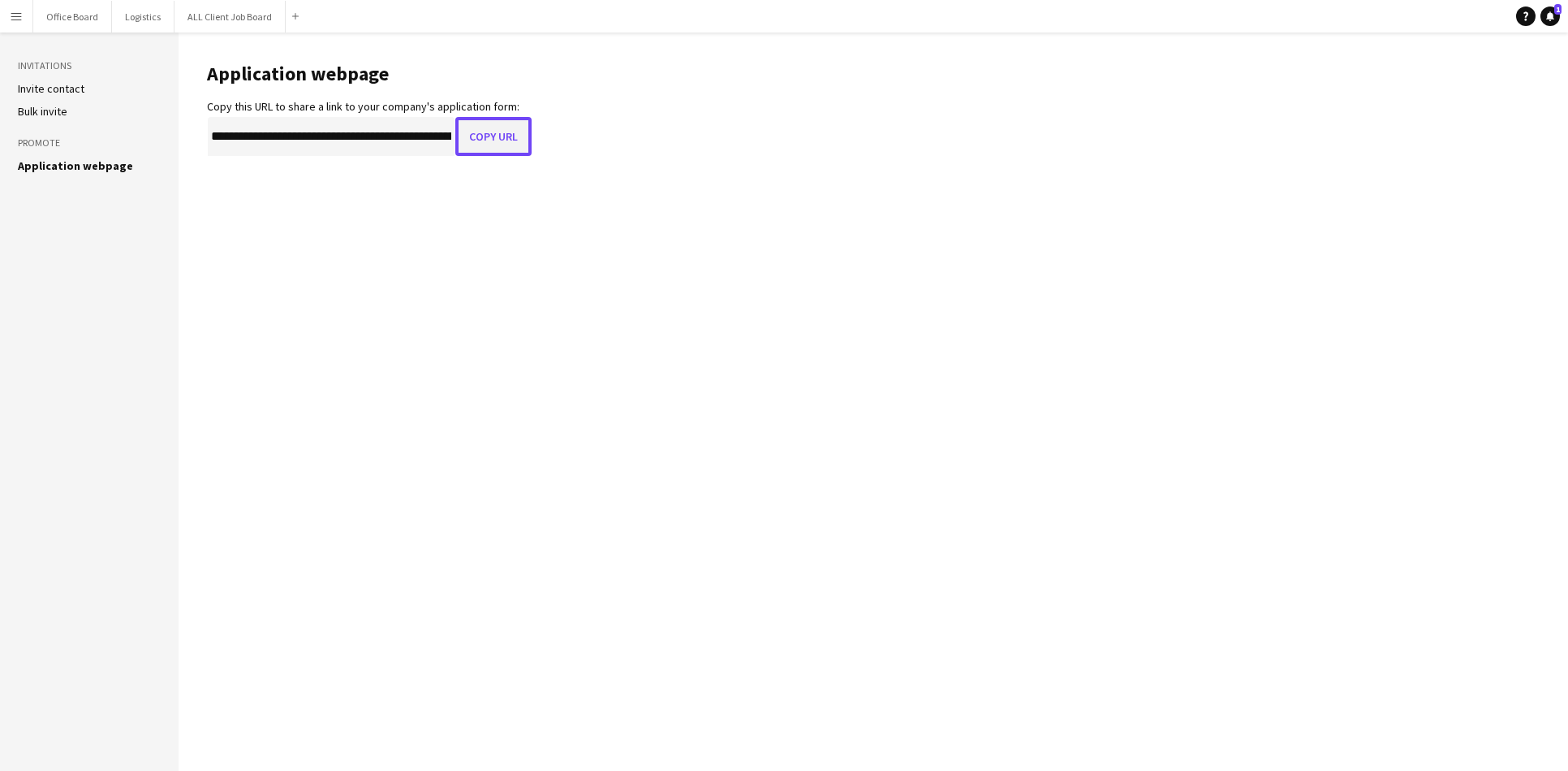
click at [513, 140] on button "Copy URL" at bounding box center [493, 137] width 77 height 39
click at [243, 14] on button "ALL Client Job Board Close" at bounding box center [230, 17] width 111 height 32
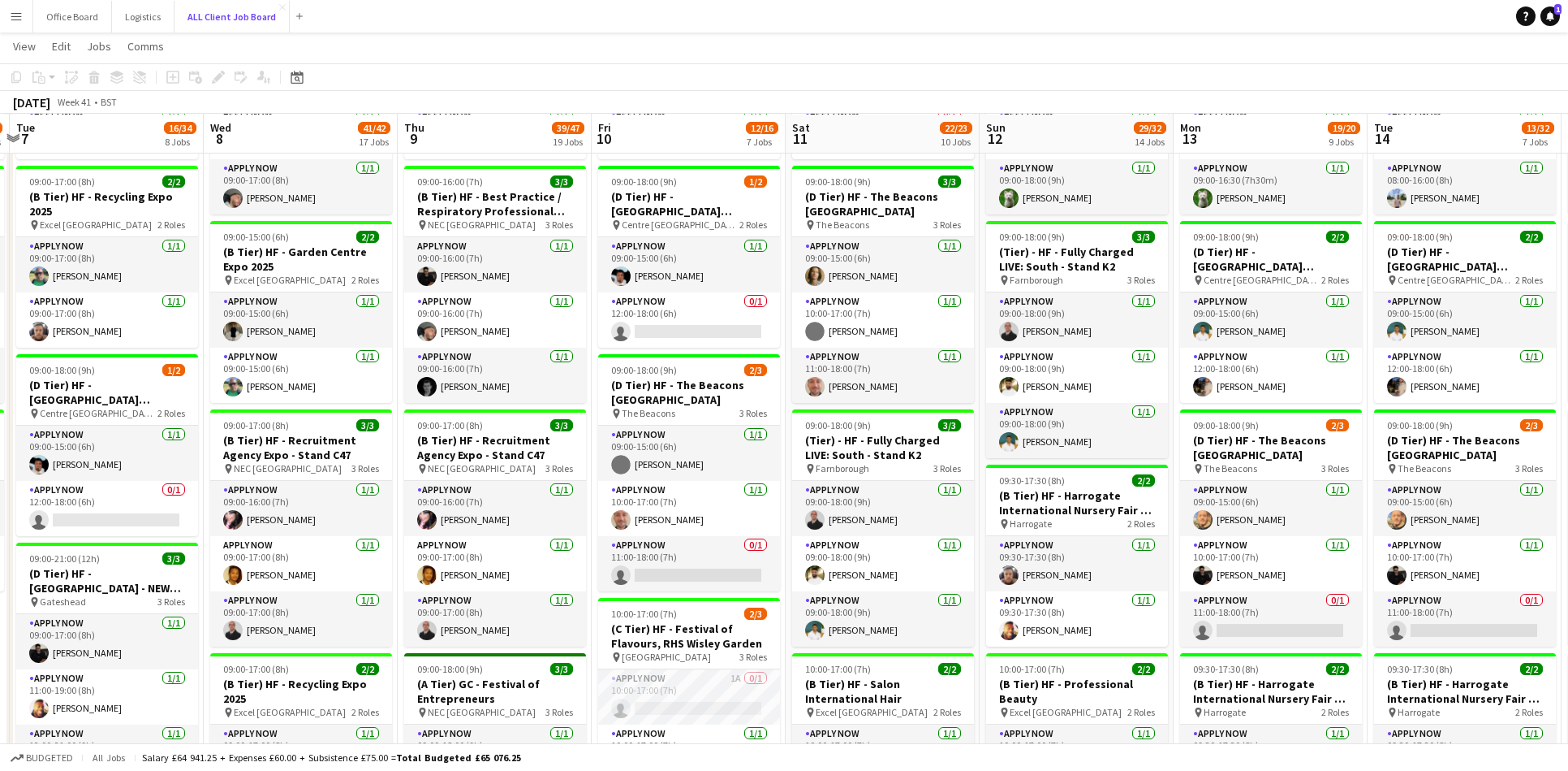
scroll to position [0, 775]
